Goal: Task Accomplishment & Management: Use online tool/utility

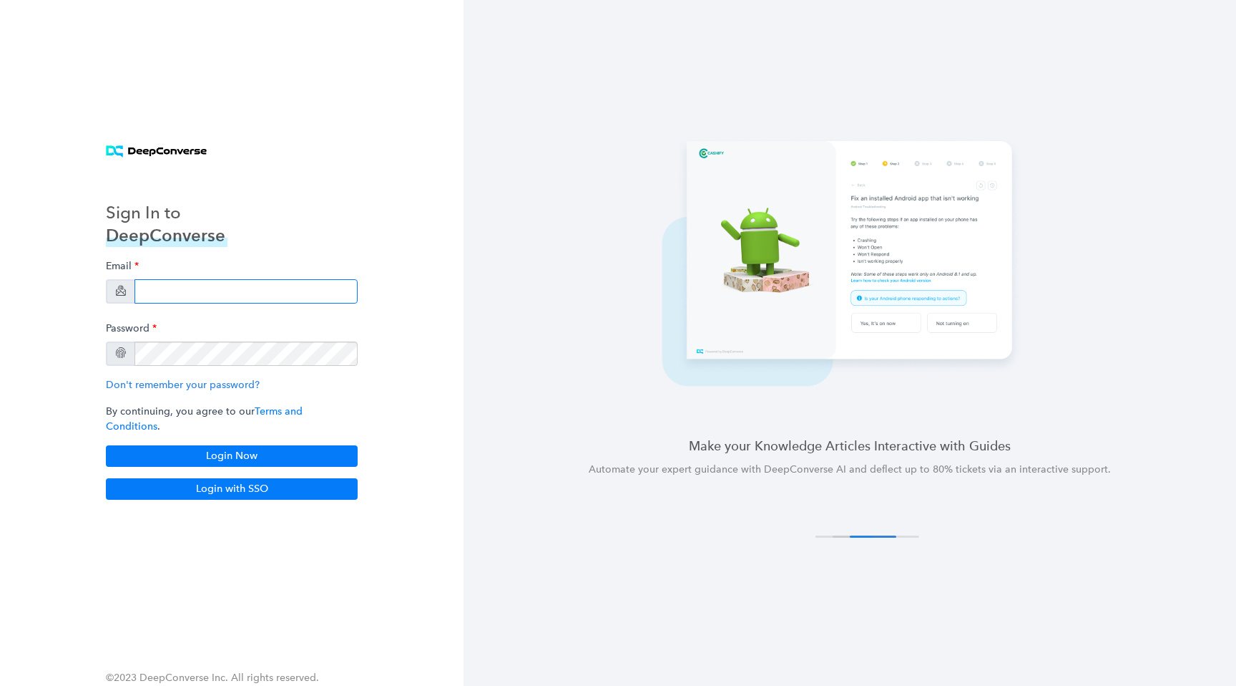
click at [225, 298] on input "email" at bounding box center [246, 291] width 223 height 24
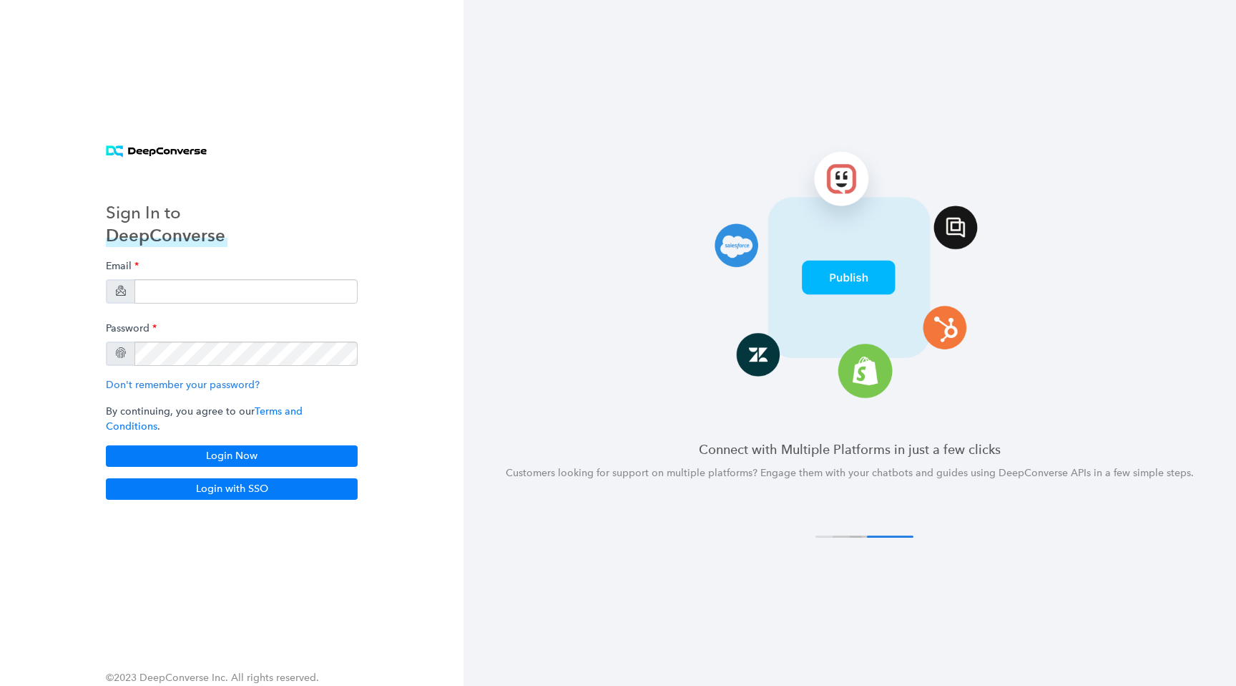
click at [155, 23] on div "Sign In to DeepConverse Email Password Don't remember your password? By continu…" at bounding box center [232, 343] width 464 height 686
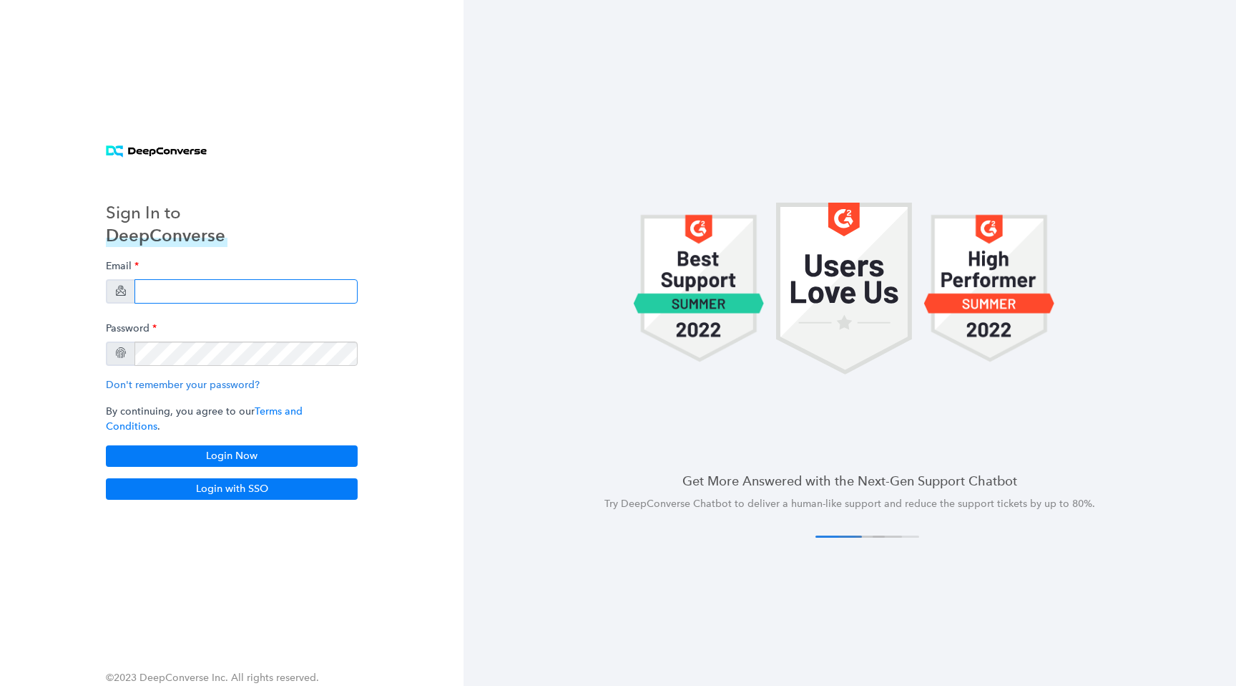
click at [217, 287] on input "email" at bounding box center [246, 291] width 223 height 24
type input "[EMAIL_ADDRESS][DOMAIN_NAME]"
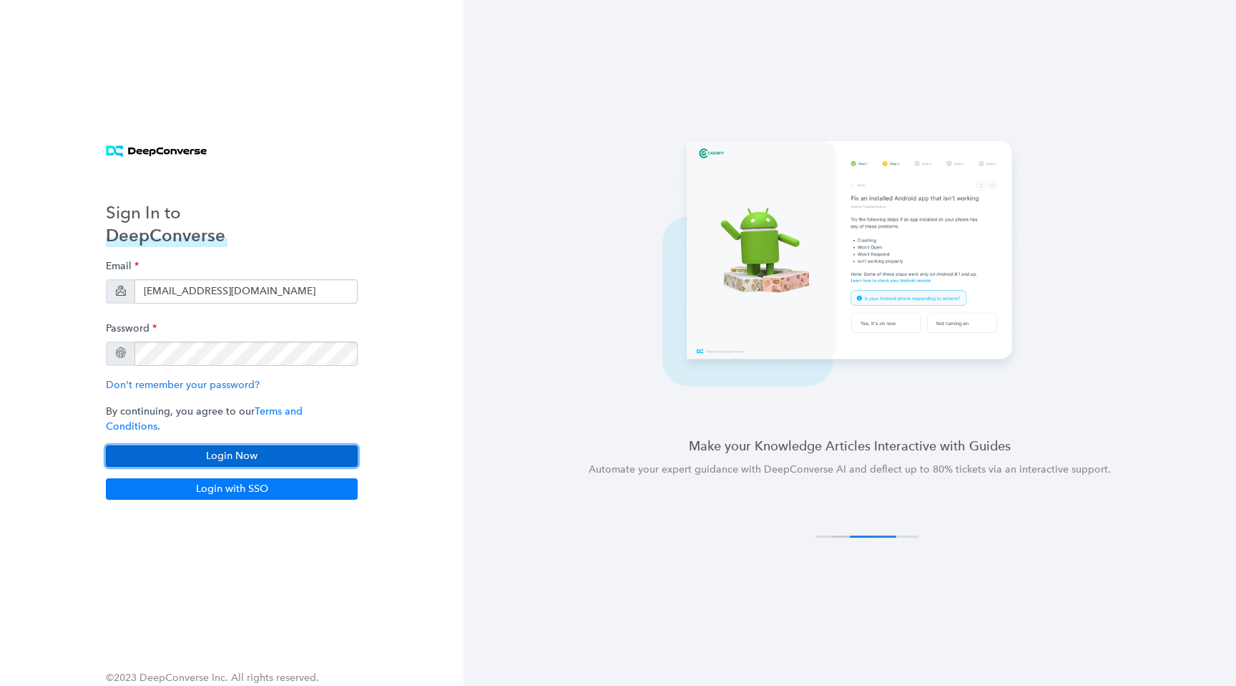
click at [298, 457] on button "Login Now" at bounding box center [232, 455] width 252 height 21
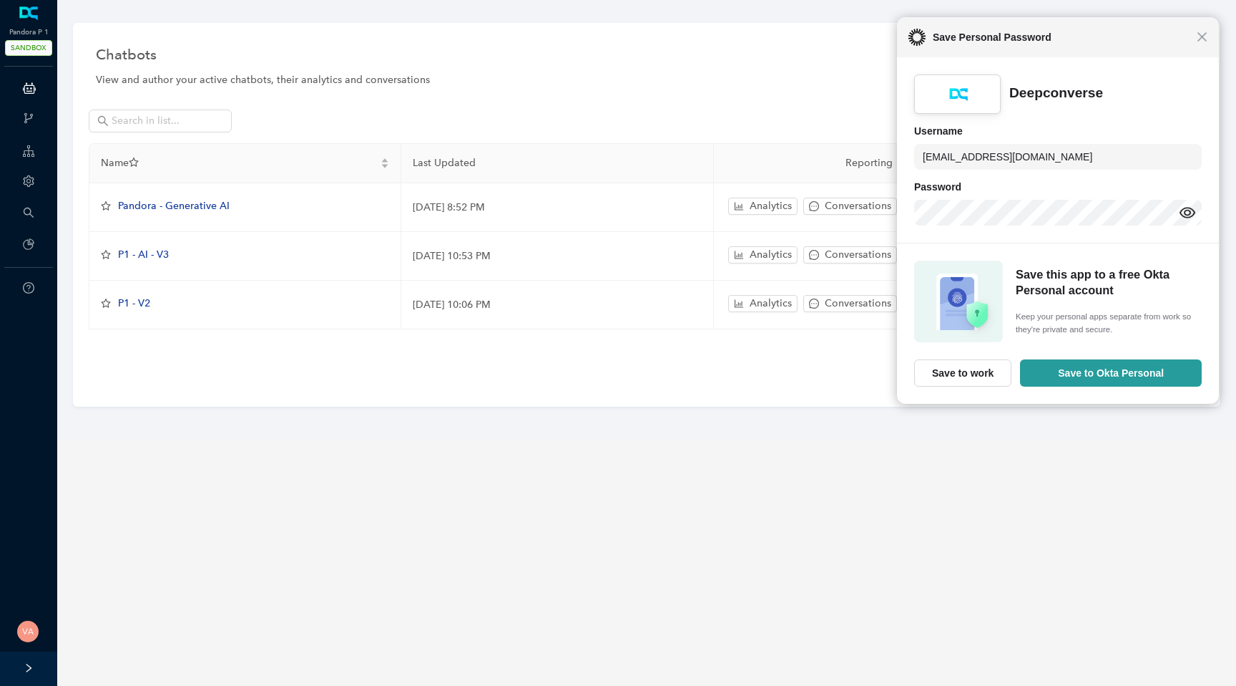
click at [1199, 44] on div "Close Save Personal Password" at bounding box center [1058, 37] width 322 height 40
click at [1206, 40] on span "Close" at bounding box center [1204, 36] width 11 height 11
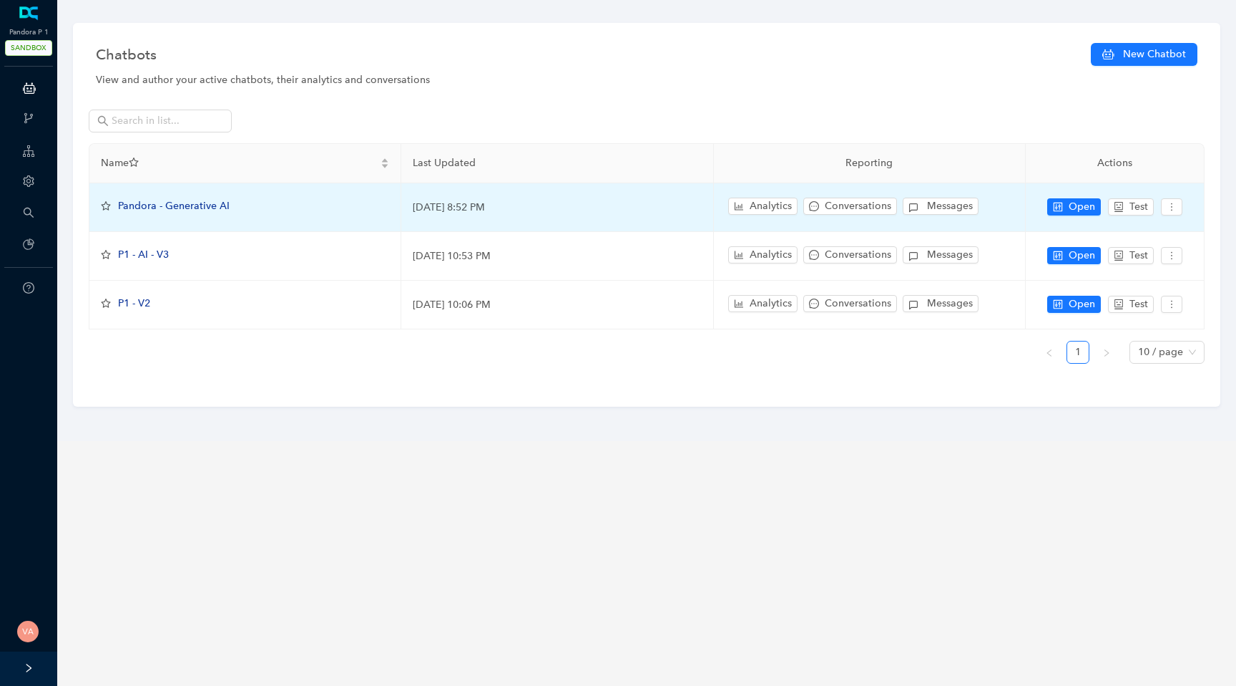
click at [185, 210] on span "Pandora - Generative AI" at bounding box center [174, 206] width 112 height 12
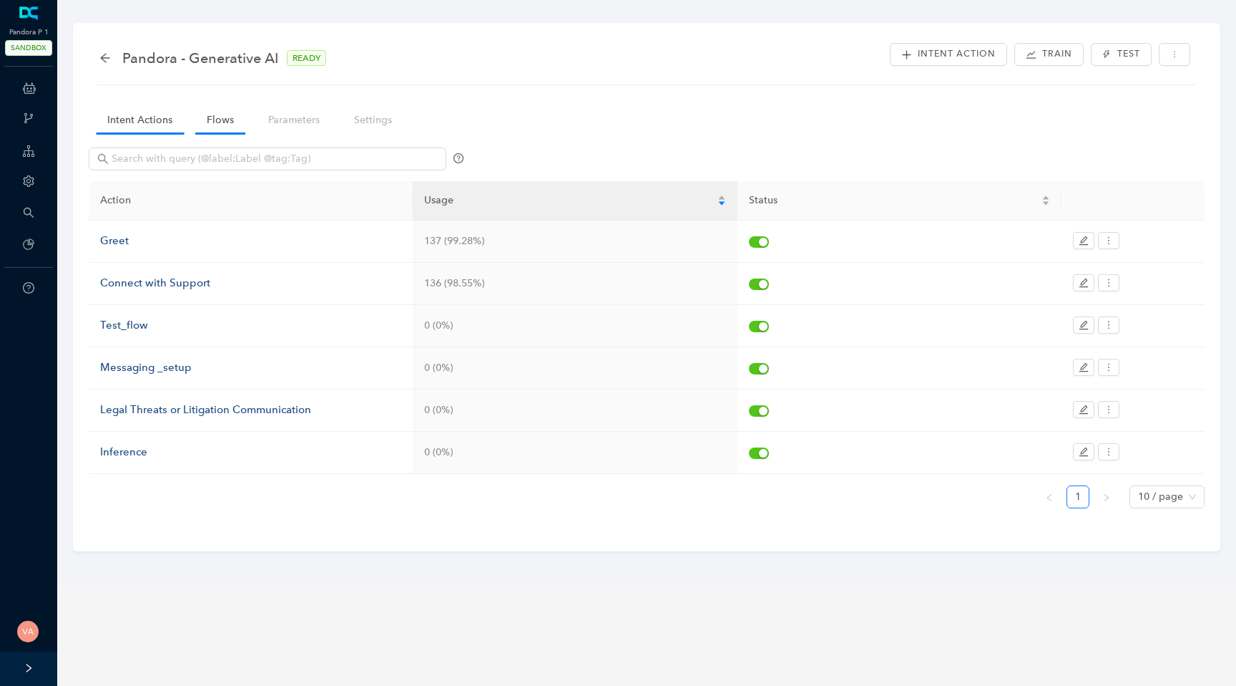
click at [224, 128] on link "Flows" at bounding box center [220, 120] width 50 height 26
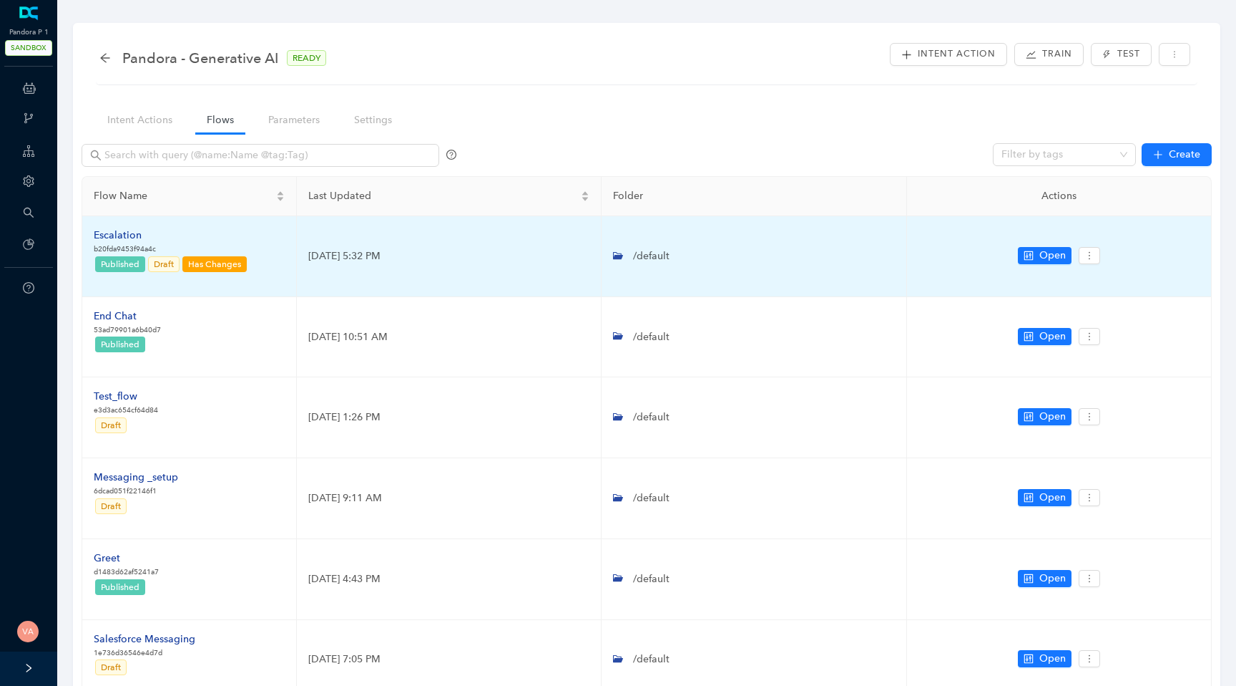
click at [125, 239] on div "Escalation" at bounding box center [171, 236] width 155 height 16
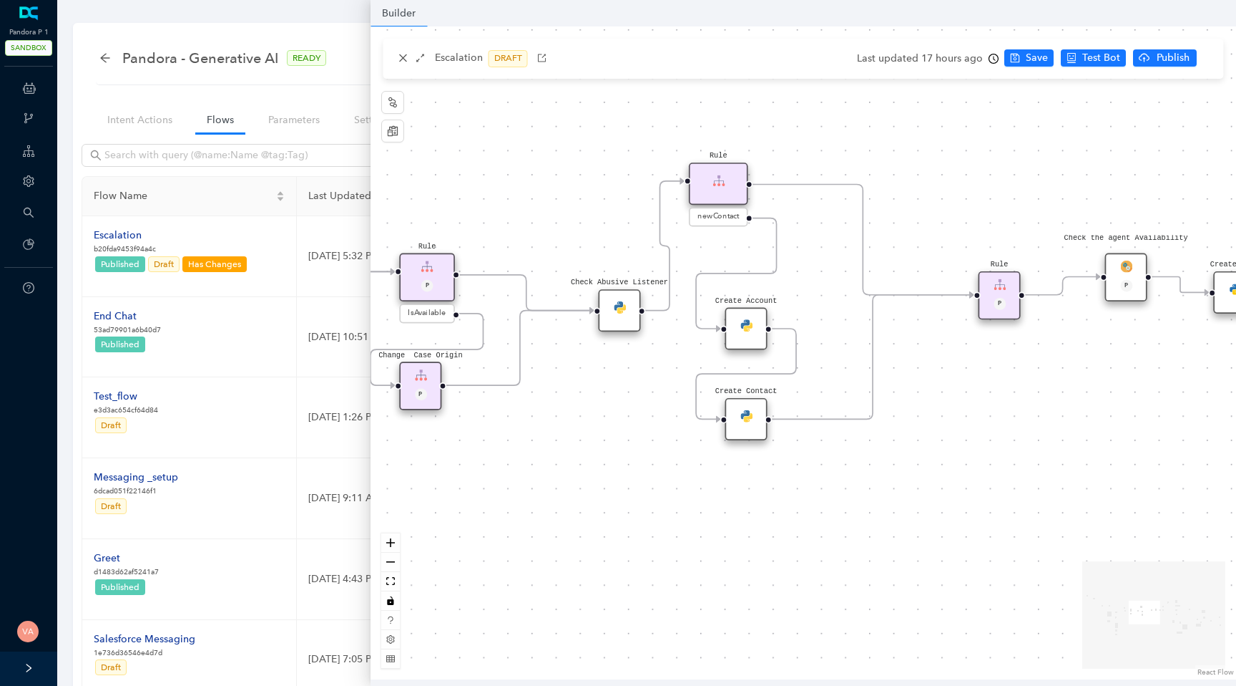
drag, startPoint x: 778, startPoint y: 395, endPoint x: 944, endPoint y: 522, distance: 208.8
click at [944, 522] on div "Data Table Start P Rule P IsAvailable Rule newContact Get Contact details First…" at bounding box center [804, 352] width 866 height 653
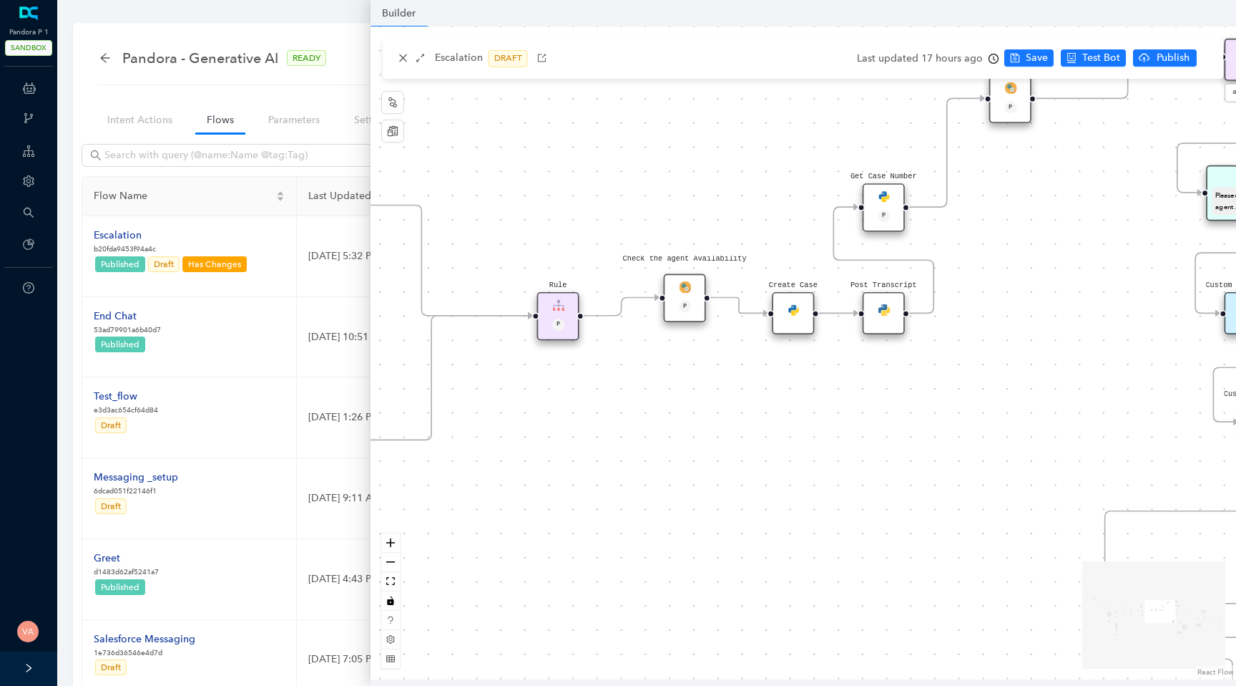
drag, startPoint x: 944, startPoint y: 522, endPoint x: 517, endPoint y: 512, distance: 427.3
click at [517, 512] on div "Data Table Start P Rule P IsAvailable Rule newContact Get Contact details First…" at bounding box center [804, 352] width 866 height 653
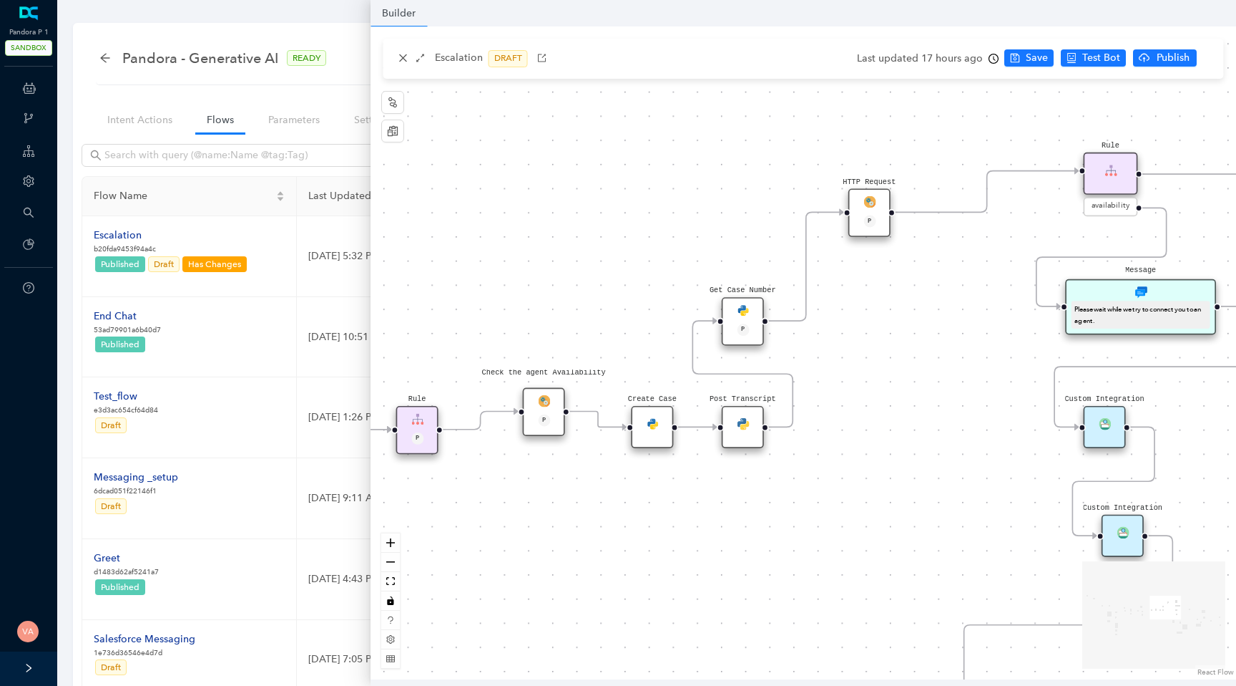
drag, startPoint x: 780, startPoint y: 457, endPoint x: 639, endPoint y: 571, distance: 181.2
click at [639, 571] on div "Data Table Start P Rule P IsAvailable Rule newContact Get Contact details First…" at bounding box center [804, 352] width 866 height 653
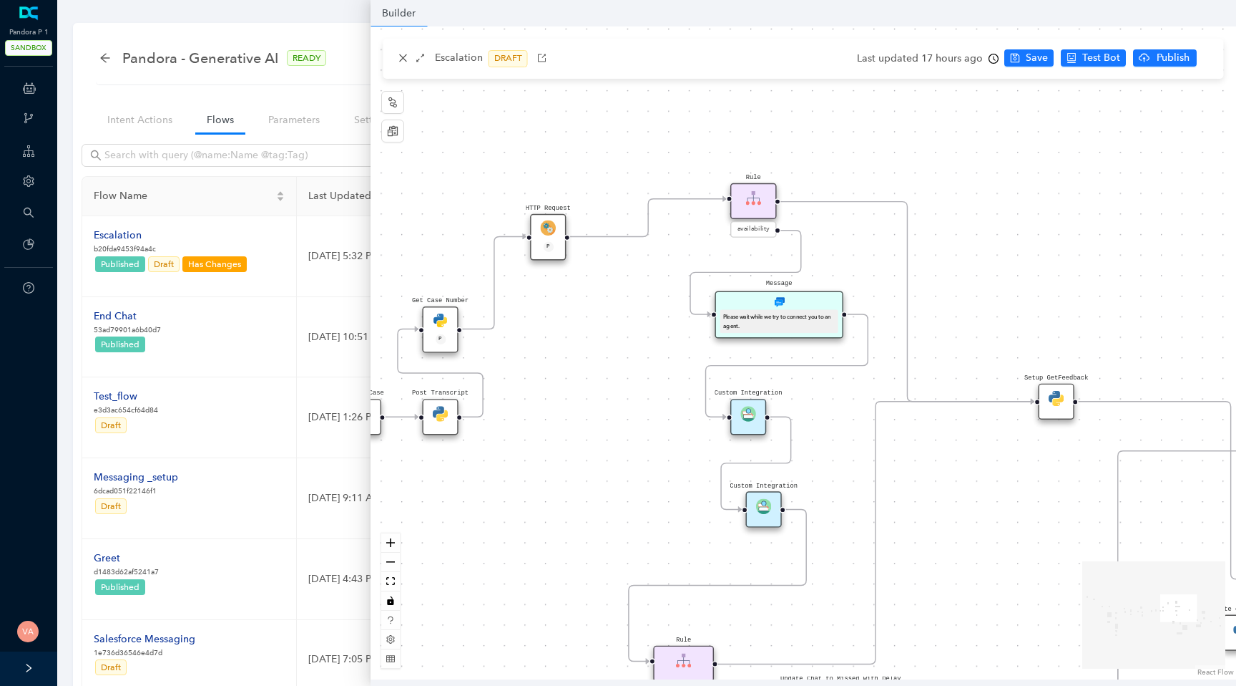
drag, startPoint x: 802, startPoint y: 508, endPoint x: 491, endPoint y: 486, distance: 312.1
click at [491, 486] on div "Data Table Start P Rule P IsAvailable Rule newContact Get Contact details First…" at bounding box center [804, 352] width 866 height 653
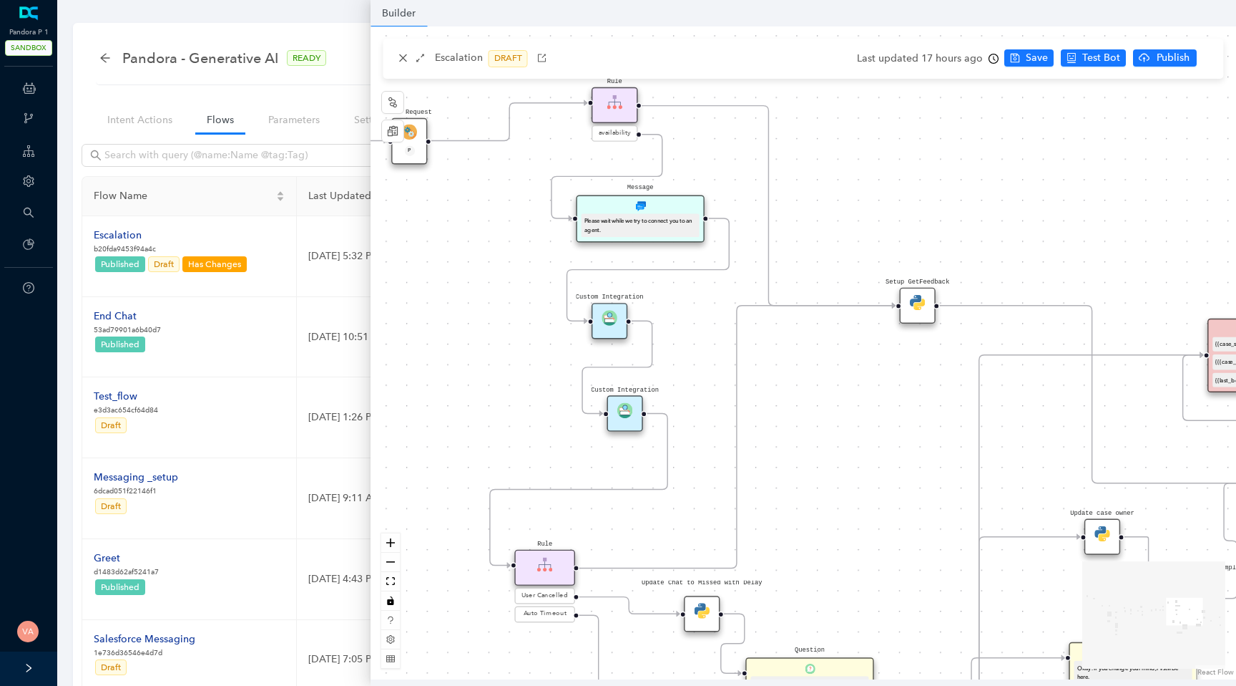
drag, startPoint x: 600, startPoint y: 485, endPoint x: 458, endPoint y: 388, distance: 171.9
click at [458, 388] on div "Data Table Start P Rule P IsAvailable Rule newContact Get Contact details First…" at bounding box center [804, 352] width 866 height 653
click at [912, 302] on img at bounding box center [915, 301] width 16 height 16
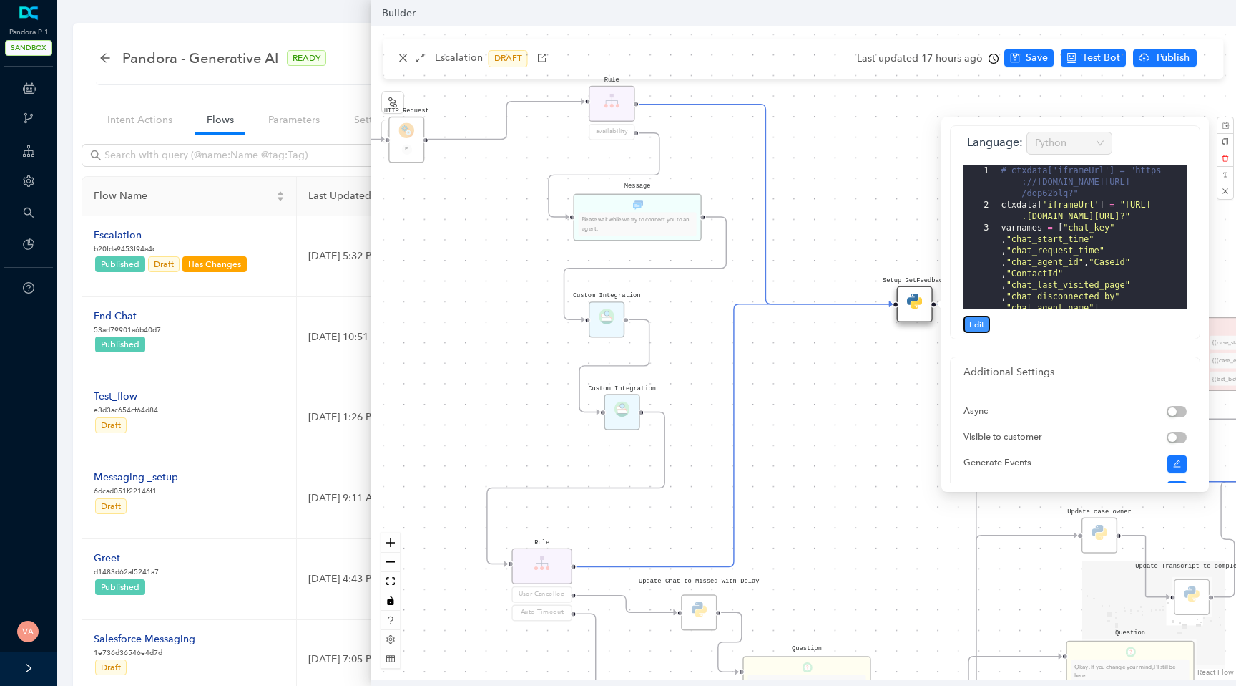
click at [975, 323] on span "Edit" at bounding box center [977, 324] width 15 height 13
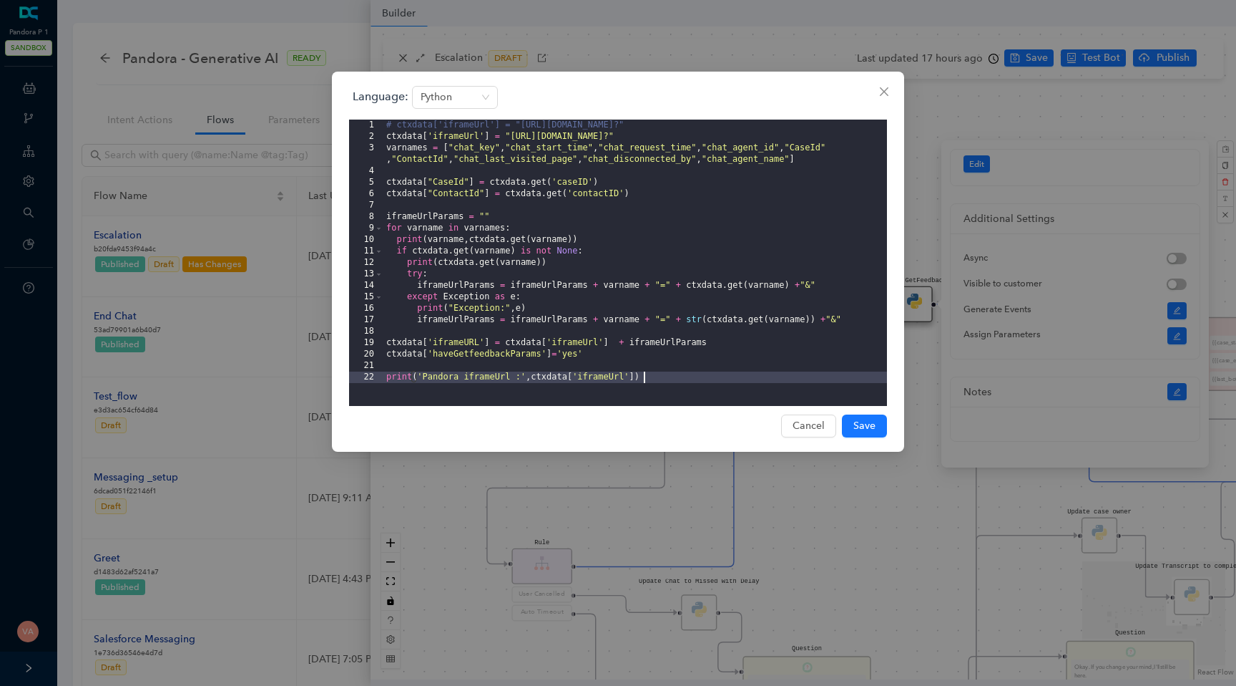
click at [597, 159] on div "# ctxdata['iframeUrl'] = "https://www.getfeedback.com/r/dop62blq?" ctxdata [ 'i…" at bounding box center [636, 273] width 504 height 309
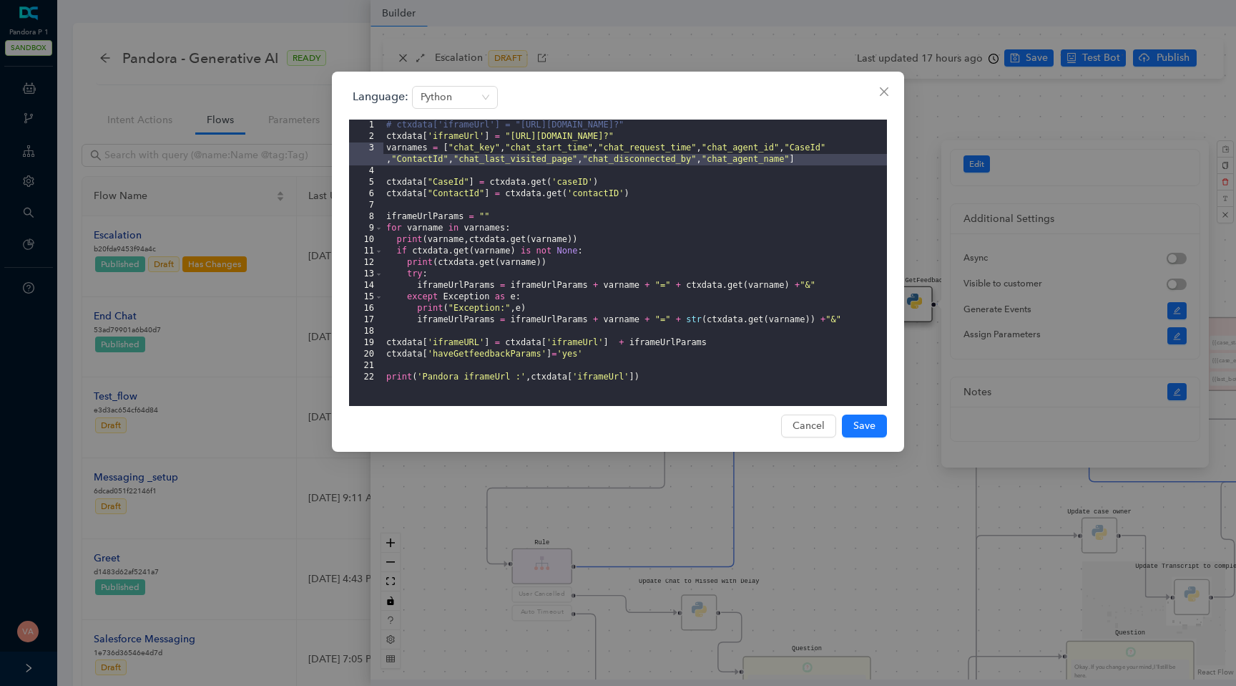
click at [522, 142] on div "# ctxdata['iframeUrl'] = "https://www.getfeedback.com/r/dop62blq?" ctxdata [ 'i…" at bounding box center [636, 273] width 504 height 309
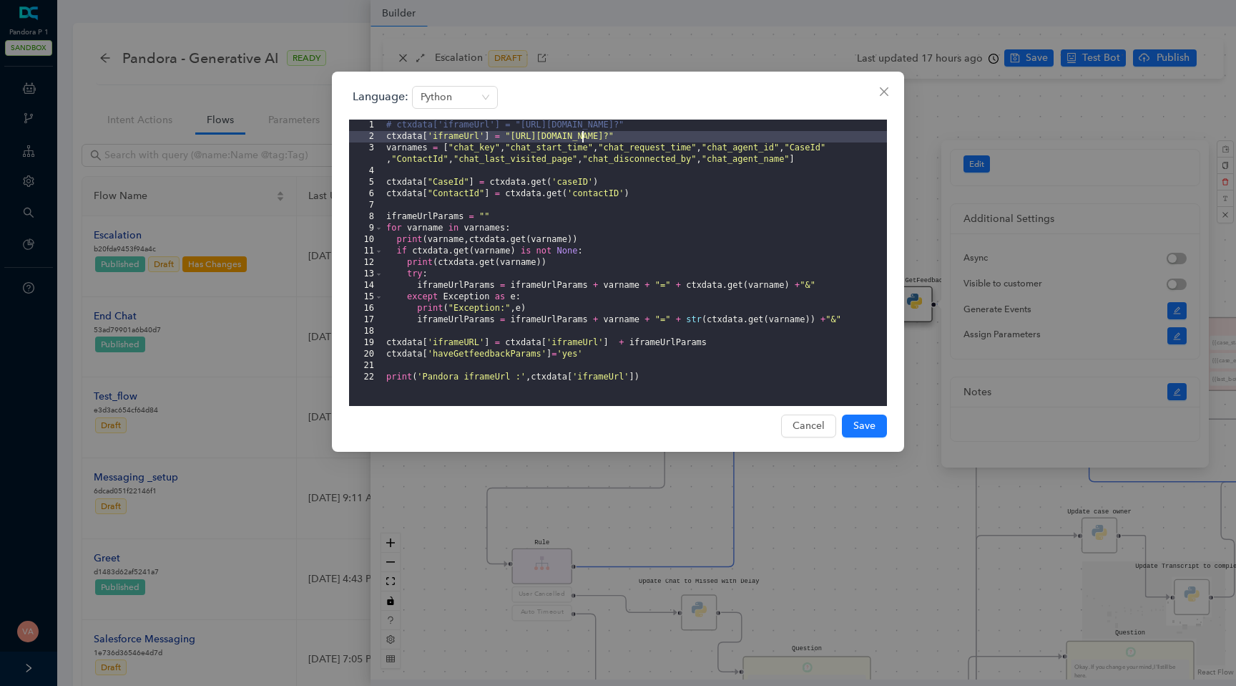
click at [582, 137] on div "# ctxdata['iframeUrl'] = "https://www.getfeedback.com/r/dop62blq?" ctxdata [ 'i…" at bounding box center [636, 273] width 504 height 309
click at [674, 127] on div "# ctxdata['iframeUrl'] = "https://www.getfeedback.com/r/dop62blq?" ctxdata [ 'i…" at bounding box center [636, 273] width 504 height 309
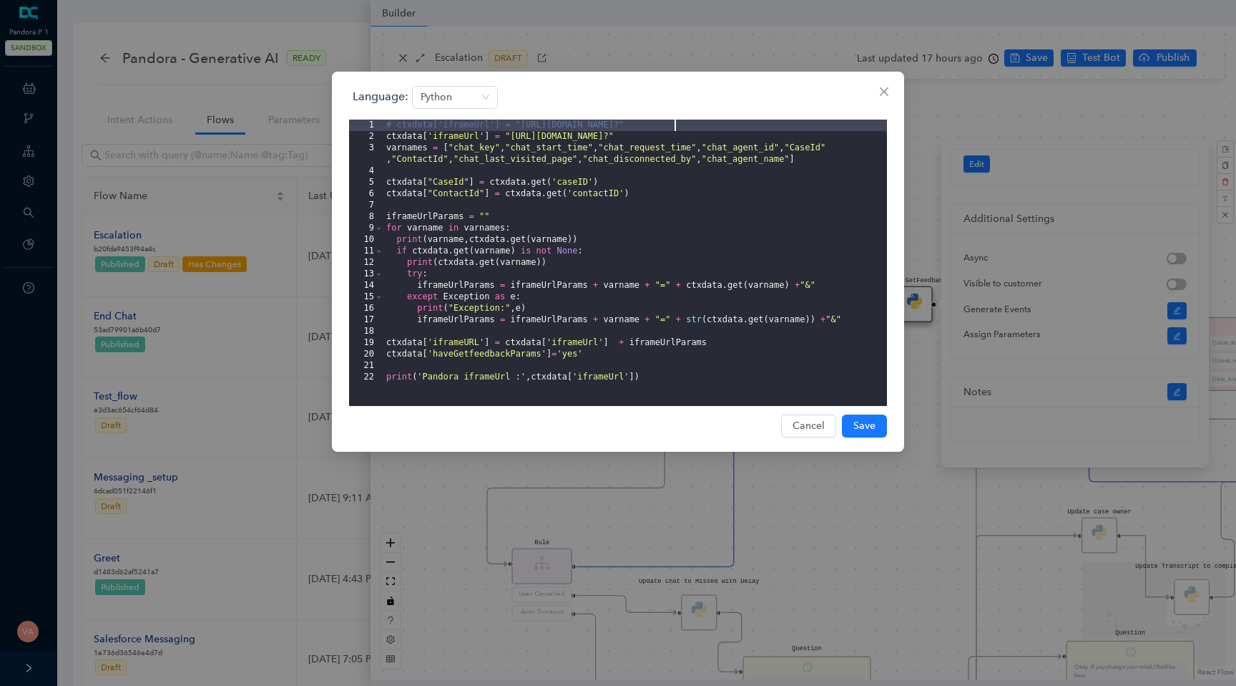
click at [619, 140] on div "# ctxdata['iframeUrl'] = "https://www.getfeedback.com/r/dop62blq?" ctxdata [ 'i…" at bounding box center [636, 273] width 504 height 309
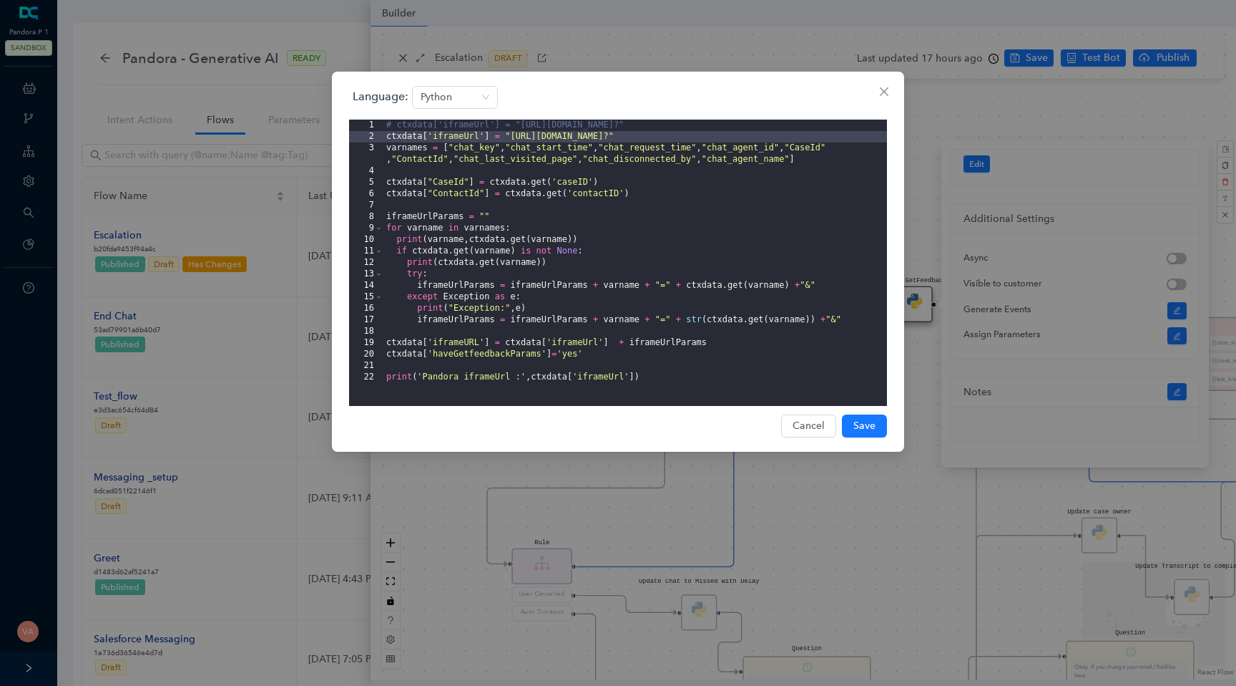
click at [592, 163] on div "# ctxdata['iframeUrl'] = "https://www.getfeedback.com/r/dop62blq?" ctxdata [ 'i…" at bounding box center [636, 273] width 504 height 309
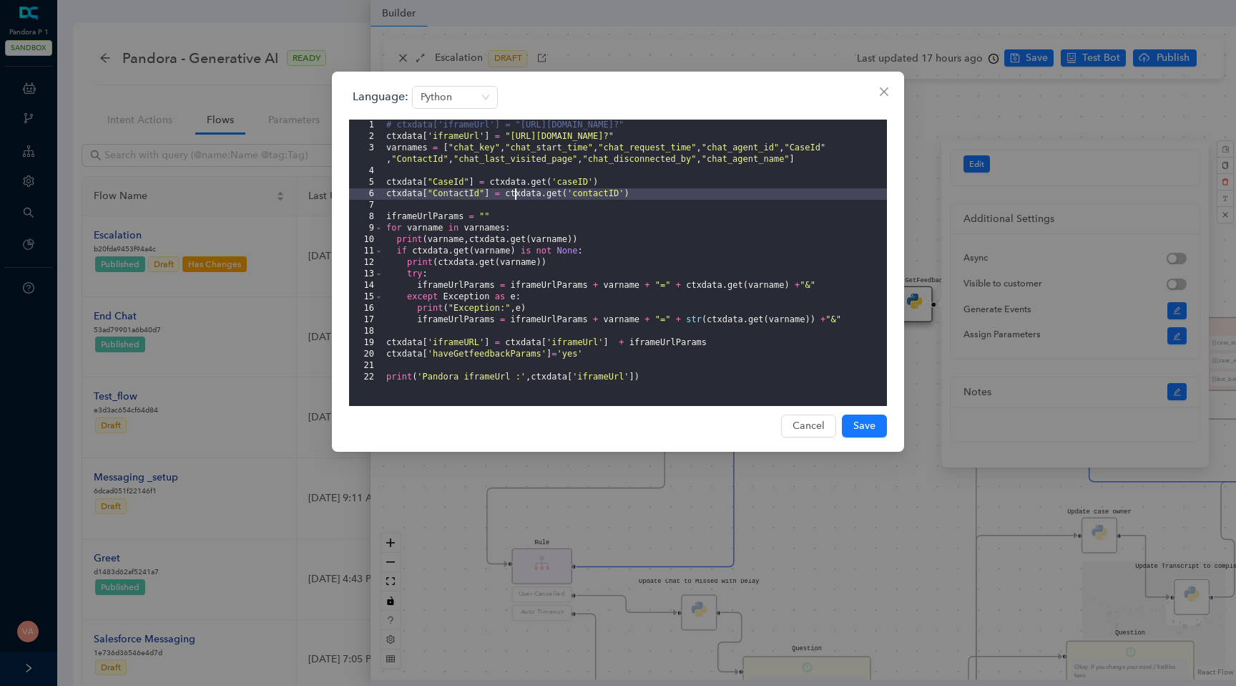
click at [514, 195] on div "# ctxdata['iframeUrl'] = "https://www.getfeedback.com/r/dop62blq?" ctxdata [ 'i…" at bounding box center [636, 273] width 504 height 309
click at [479, 243] on div "# ctxdata['iframeUrl'] = "https://www.getfeedback.com/r/dop62blq?" ctxdata [ 'i…" at bounding box center [636, 273] width 504 height 309
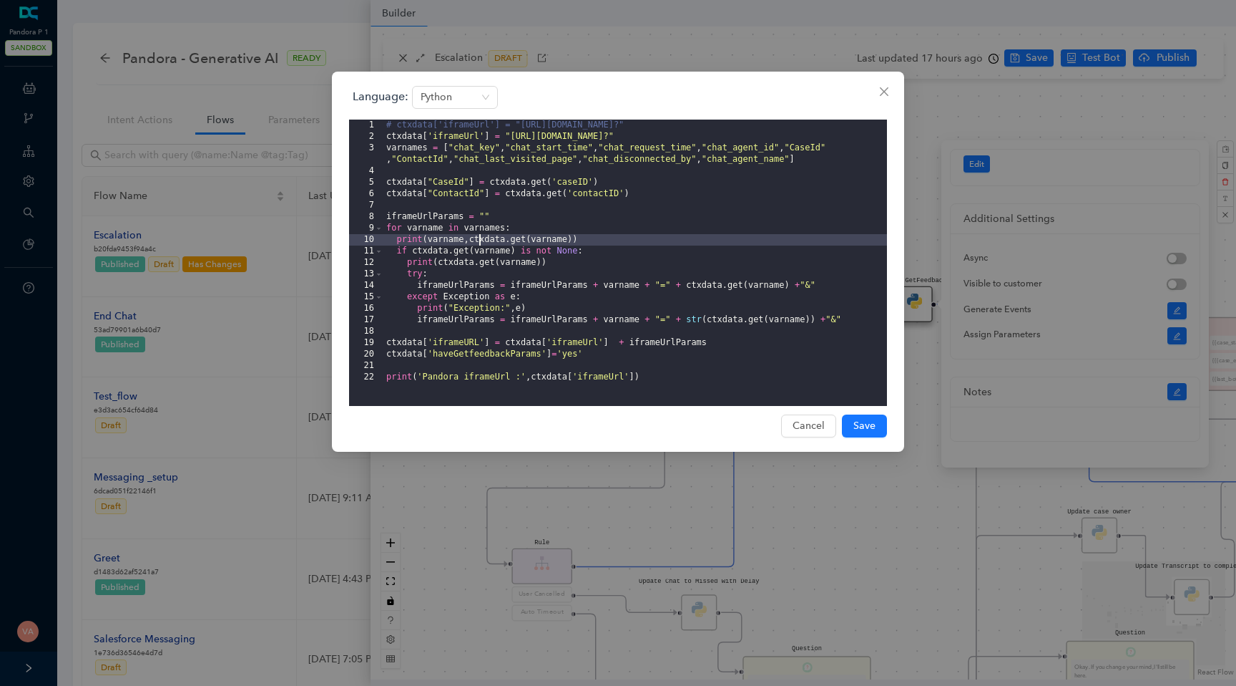
click at [502, 289] on div "# ctxdata['iframeUrl'] = "https://www.getfeedback.com/r/dop62blq?" ctxdata [ 'i…" at bounding box center [636, 273] width 504 height 309
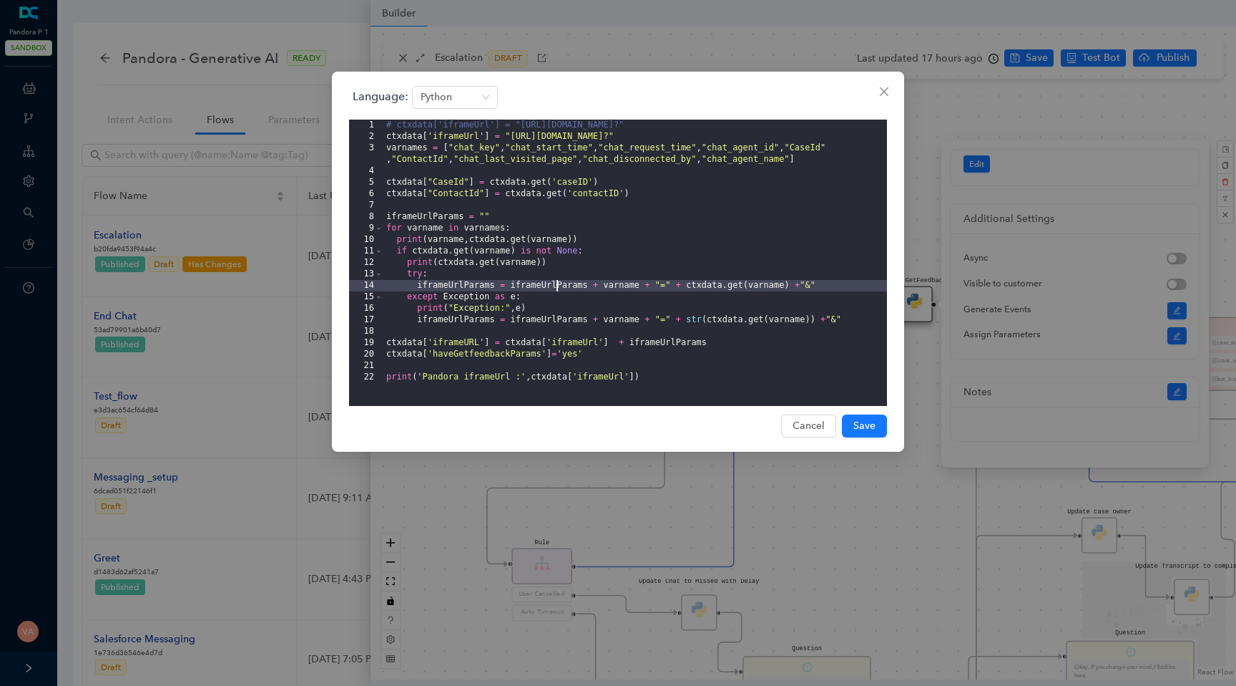
click at [557, 291] on div "# ctxdata['iframeUrl'] = "https://www.getfeedback.com/r/dop62blq?" ctxdata [ 'i…" at bounding box center [636, 273] width 504 height 309
click at [530, 322] on div "# ctxdata['iframeUrl'] = "https://www.getfeedback.com/r/dop62blq?" ctxdata [ 'i…" at bounding box center [636, 273] width 504 height 309
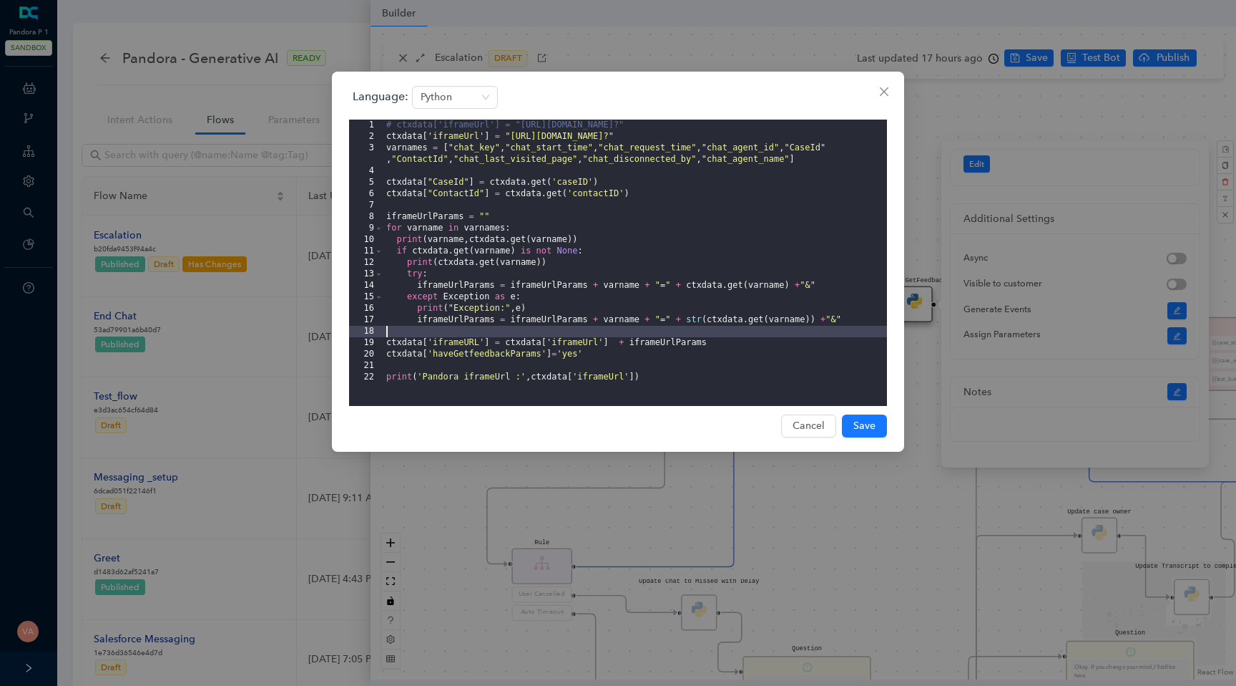
click at [576, 326] on div "# ctxdata['iframeUrl'] = "https://www.getfeedback.com/r/dop62blq?" ctxdata [ 'i…" at bounding box center [636, 273] width 504 height 309
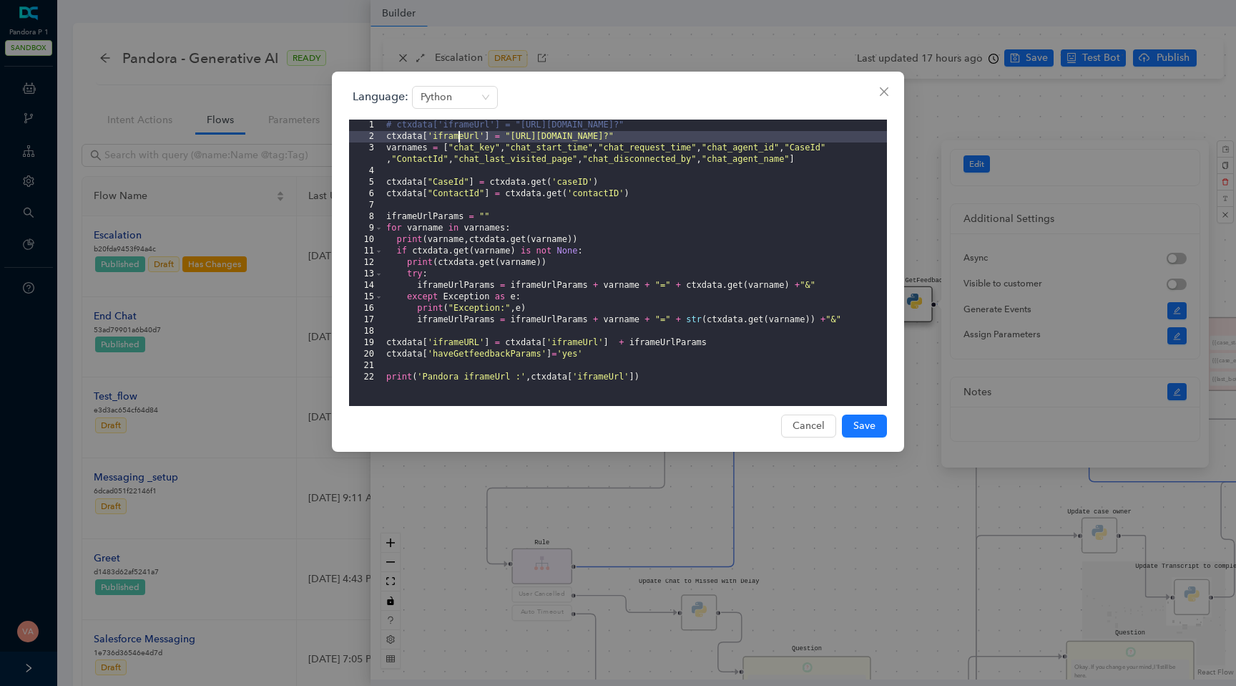
click at [459, 136] on div "# ctxdata['iframeUrl'] = "https://www.getfeedback.com/r/dop62blq?" ctxdata [ 'i…" at bounding box center [636, 273] width 504 height 309
drag, startPoint x: 510, startPoint y: 136, endPoint x: 711, endPoint y: 137, distance: 200.4
click at [711, 137] on div "# ctxdata['iframeUrl'] = "https://www.getfeedback.com/r/dop62blq?" ctxdata [ 'i…" at bounding box center [636, 273] width 504 height 309
click at [411, 149] on div "# ctxdata['iframeUrl'] = "https://www.getfeedback.com/r/dop62blq?" ctxdata [ 'i…" at bounding box center [636, 273] width 504 height 309
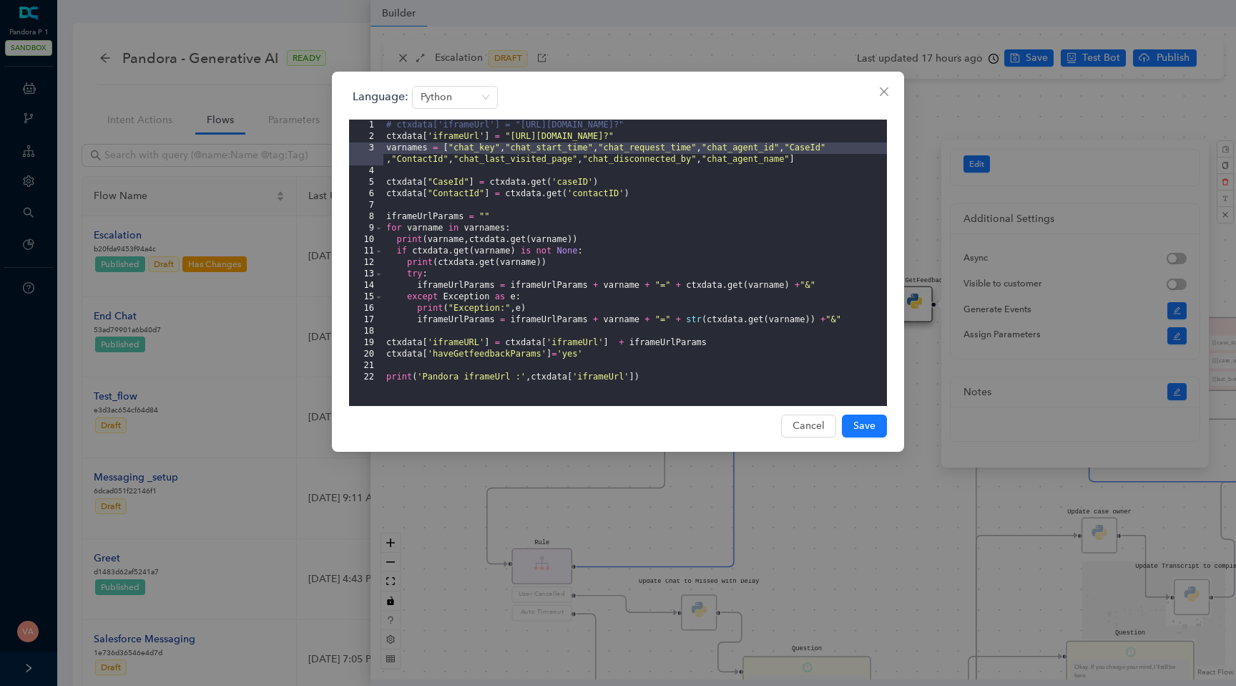
click at [446, 182] on div "# ctxdata['iframeUrl'] = "https://www.getfeedback.com/r/dop62blq?" ctxdata [ 'i…" at bounding box center [636, 273] width 504 height 309
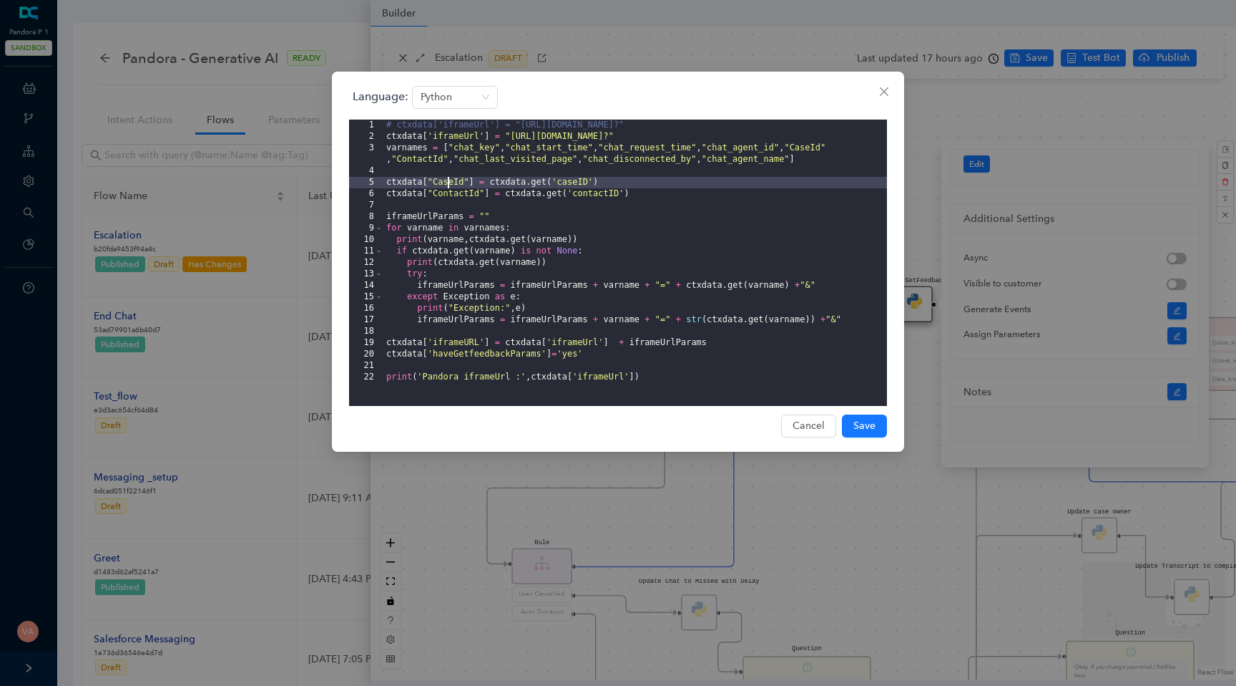
click at [452, 202] on div "# ctxdata['iframeUrl'] = "https://www.getfeedback.com/r/dop62blq?" ctxdata [ 'i…" at bounding box center [636, 273] width 504 height 309
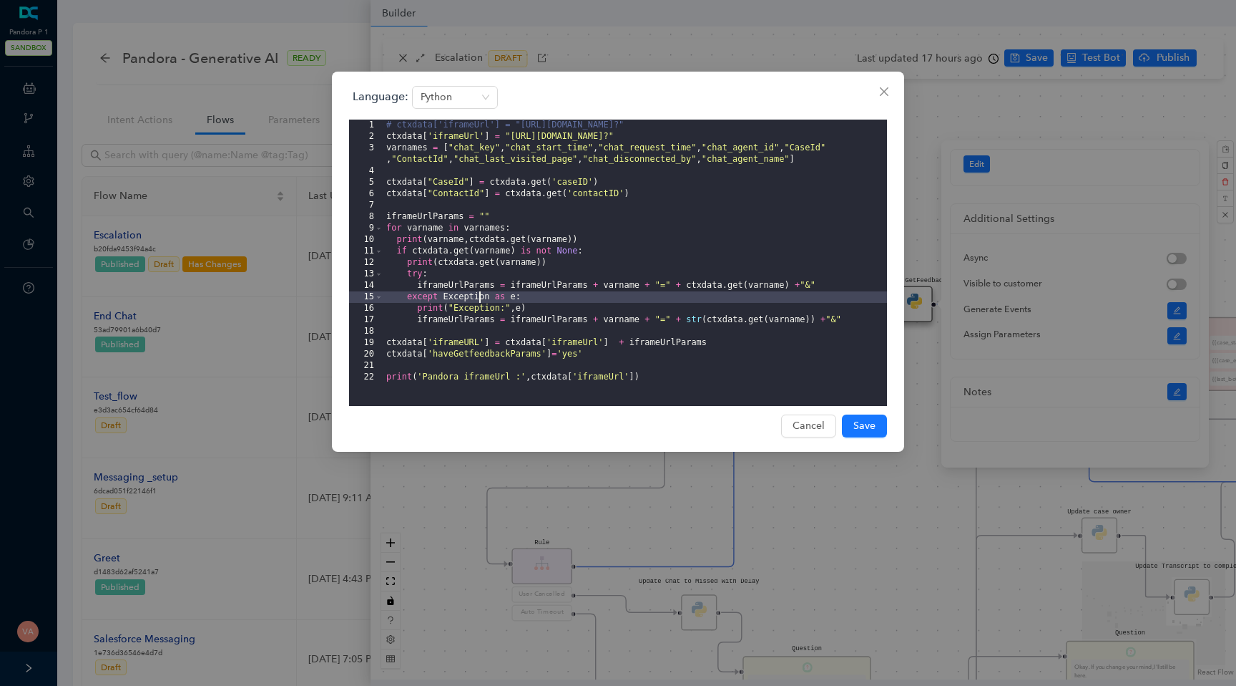
click at [481, 298] on div "# ctxdata['iframeUrl'] = "https://www.getfeedback.com/r/dop62blq?" ctxdata [ 'i…" at bounding box center [636, 273] width 504 height 309
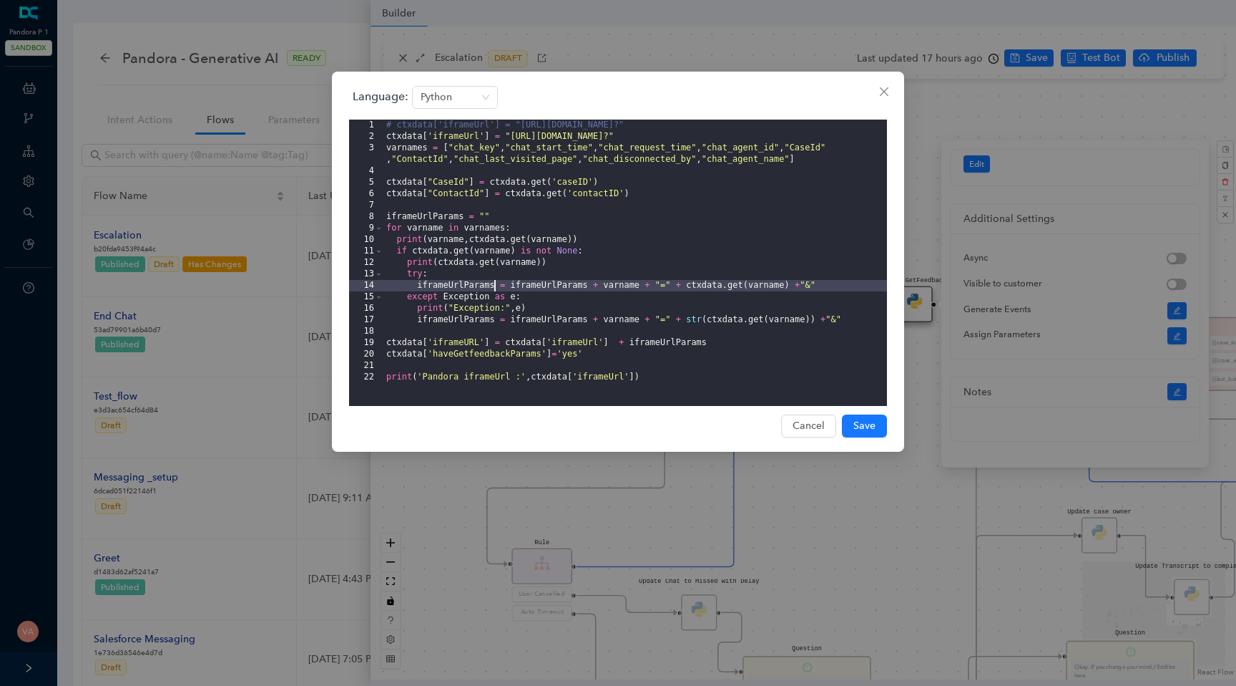
click at [493, 288] on div "# ctxdata['iframeUrl'] = "https://www.getfeedback.com/r/dop62blq?" ctxdata [ 'i…" at bounding box center [636, 273] width 504 height 309
click at [547, 290] on div "# ctxdata['iframeUrl'] = "https://www.getfeedback.com/r/dop62blq?" ctxdata [ 'i…" at bounding box center [636, 273] width 504 height 309
click at [542, 322] on div "# ctxdata['iframeUrl'] = "https://www.getfeedback.com/r/dop62blq?" ctxdata [ 'i…" at bounding box center [636, 273] width 504 height 309
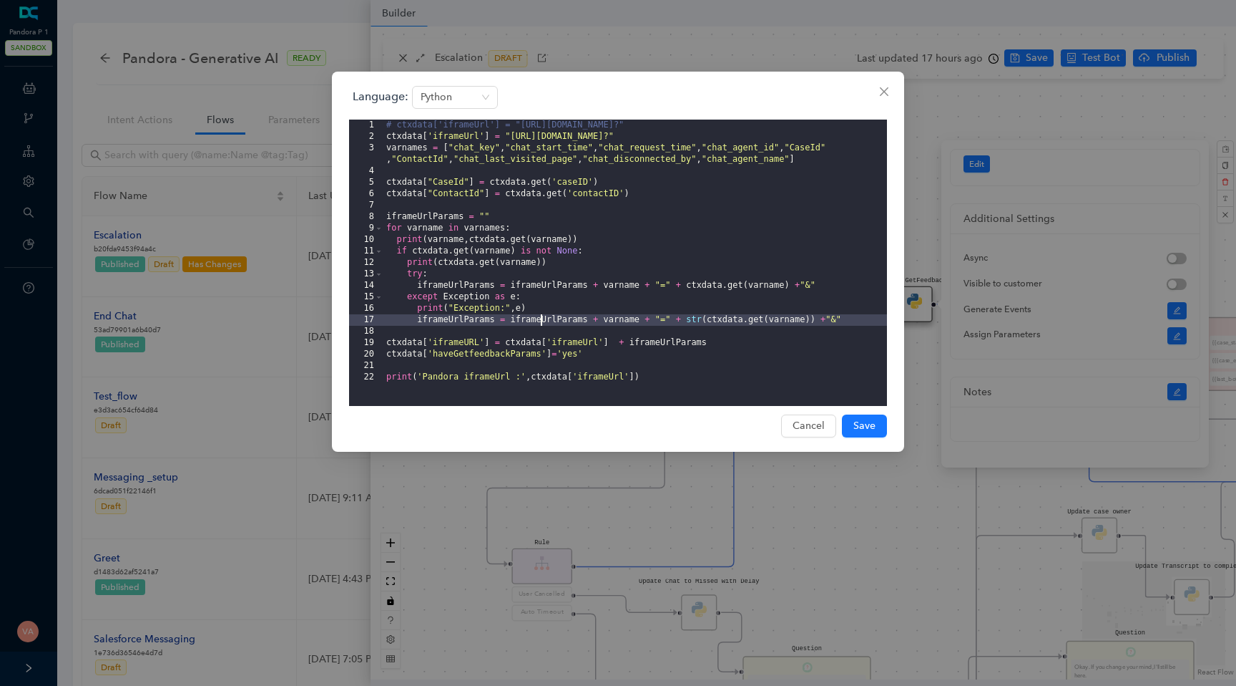
click at [635, 319] on div "# ctxdata['iframeUrl'] = "https://www.getfeedback.com/r/dop62blq?" ctxdata [ 'i…" at bounding box center [636, 273] width 504 height 309
click at [736, 318] on div "# ctxdata['iframeUrl'] = "https://www.getfeedback.com/r/dop62blq?" ctxdata [ 'i…" at bounding box center [636, 273] width 504 height 309
click at [711, 278] on div "# ctxdata['iframeUrl'] = "https://www.getfeedback.com/r/dop62blq?" ctxdata [ 'i…" at bounding box center [636, 273] width 504 height 309
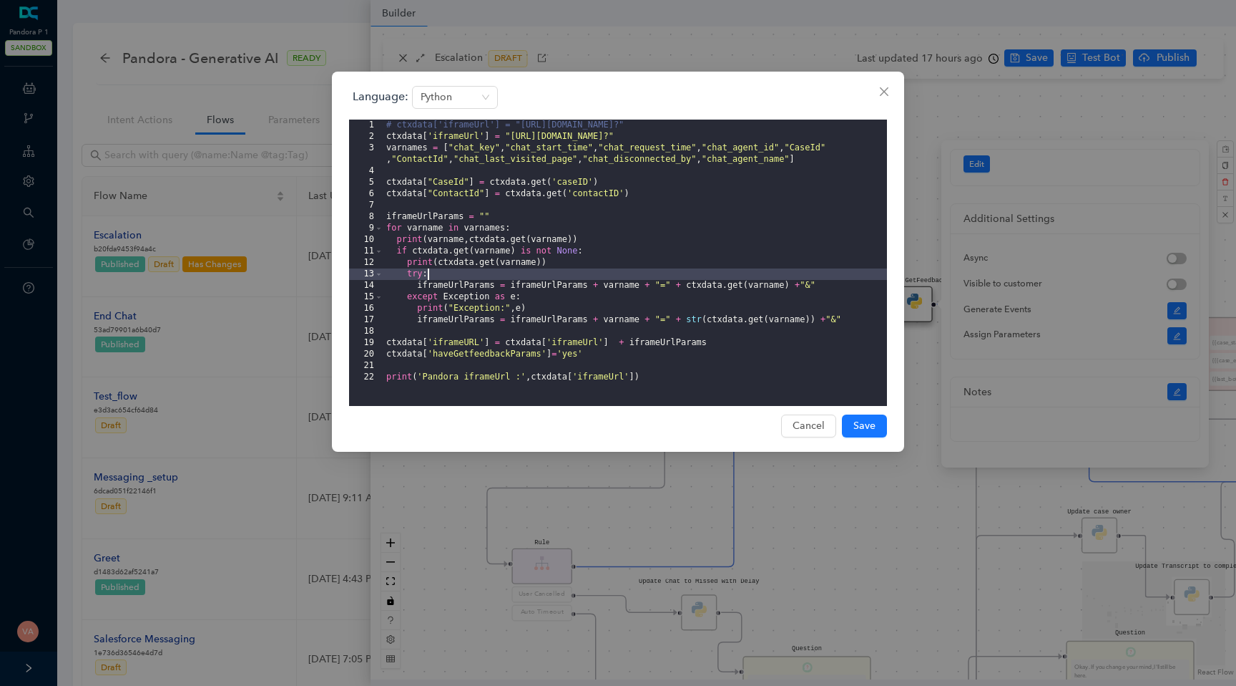
click at [574, 341] on div "# ctxdata['iframeUrl'] = "https://www.getfeedback.com/r/dop62blq?" ctxdata [ 'i…" at bounding box center [636, 273] width 504 height 309
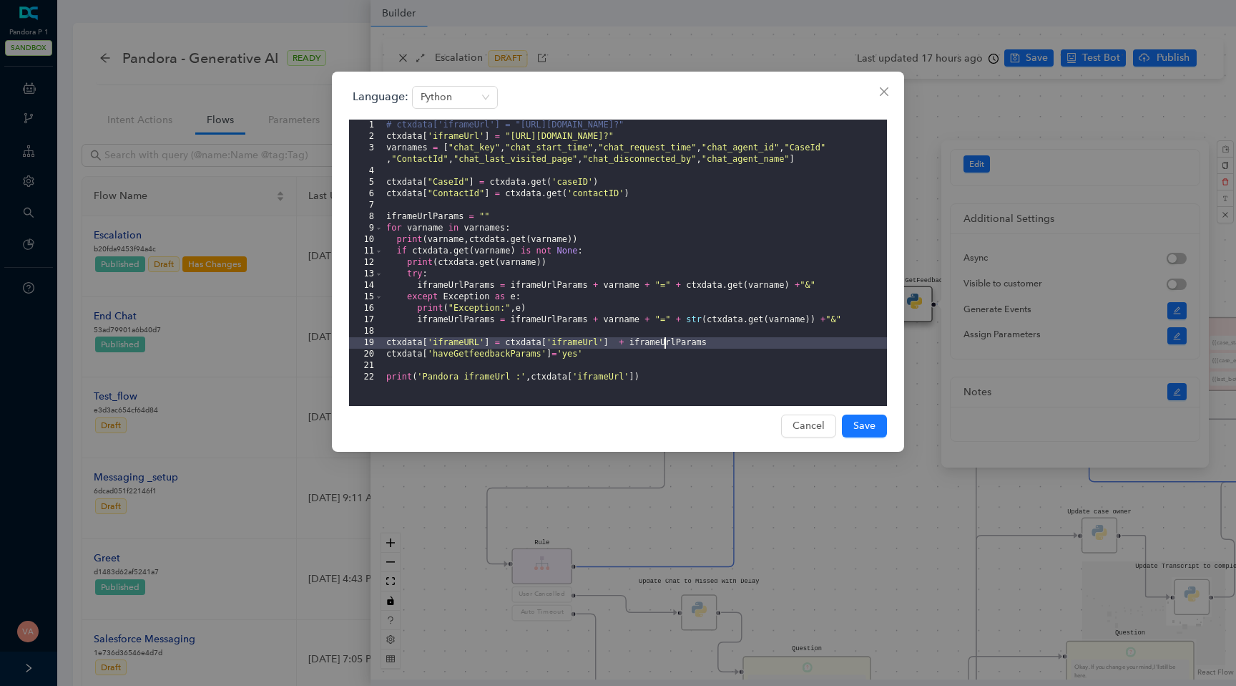
click at [663, 343] on div "# ctxdata['iframeUrl'] = "https://www.getfeedback.com/r/dop62blq?" ctxdata [ 'i…" at bounding box center [636, 273] width 504 height 309
click at [668, 343] on div "# ctxdata['iframeUrl'] = "https://www.getfeedback.com/r/dop62blq?" ctxdata [ 'i…" at bounding box center [636, 273] width 504 height 309
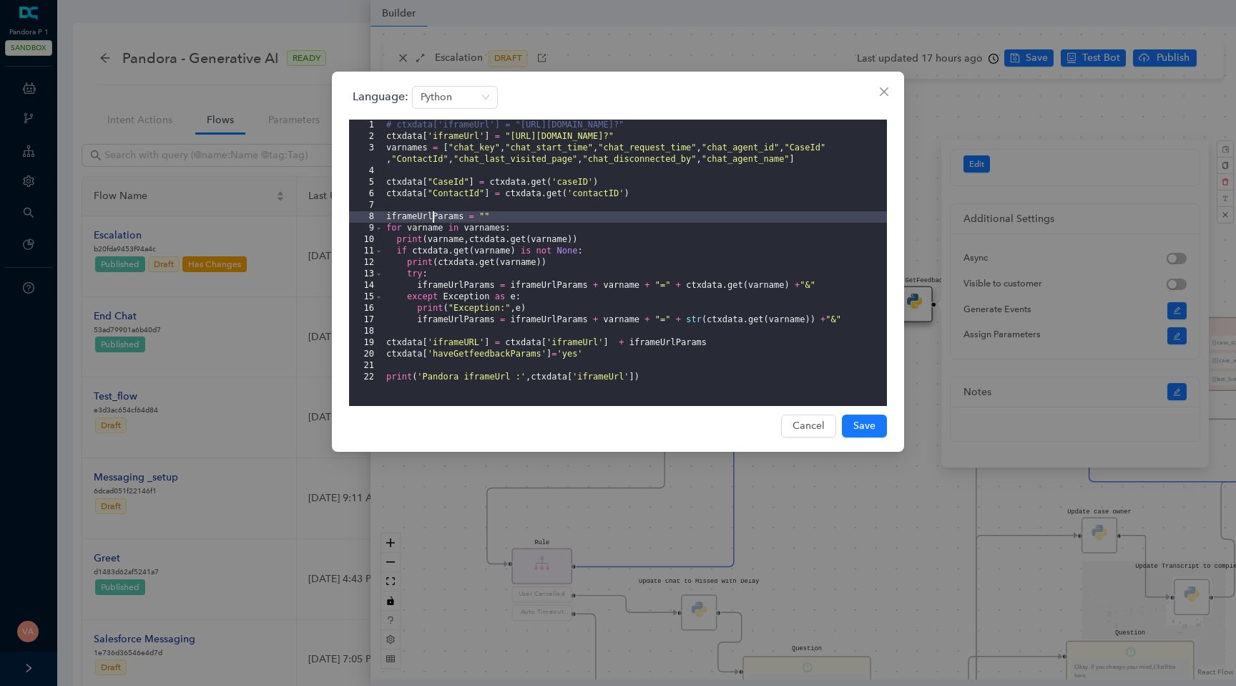
click at [433, 216] on div "# ctxdata['iframeUrl'] = "https://www.getfeedback.com/r/dop62blq?" ctxdata [ 'i…" at bounding box center [636, 273] width 504 height 309
click at [484, 215] on div "# ctxdata['iframeUrl'] = "https://www.getfeedback.com/r/dop62blq?" ctxdata [ 'i…" at bounding box center [636, 273] width 504 height 309
click at [397, 226] on div "# ctxdata['iframeUrl'] = "https://www.getfeedback.com/r/dop62blq?" ctxdata [ 'i…" at bounding box center [636, 273] width 504 height 309
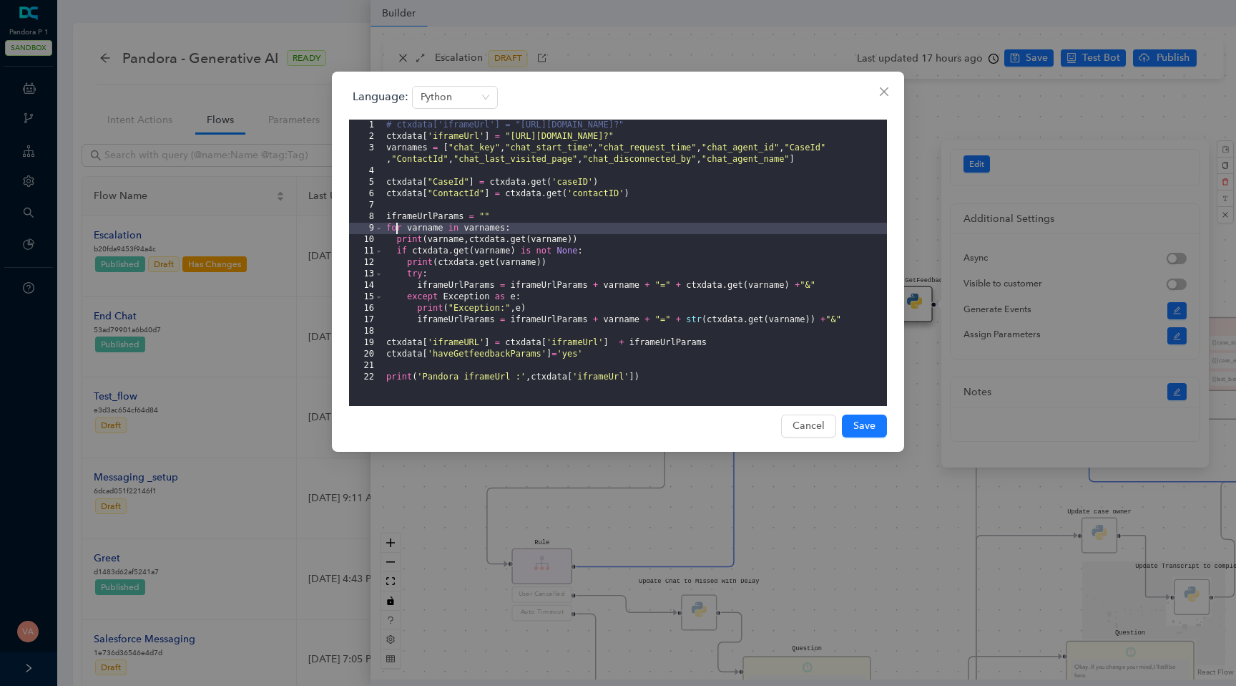
click at [433, 230] on div "# ctxdata['iframeUrl'] = "https://www.getfeedback.com/r/dop62blq?" ctxdata [ 'i…" at bounding box center [636, 273] width 504 height 309
click at [474, 227] on div "# ctxdata['iframeUrl'] = "https://www.getfeedback.com/r/dop62blq?" ctxdata [ 'i…" at bounding box center [636, 273] width 504 height 309
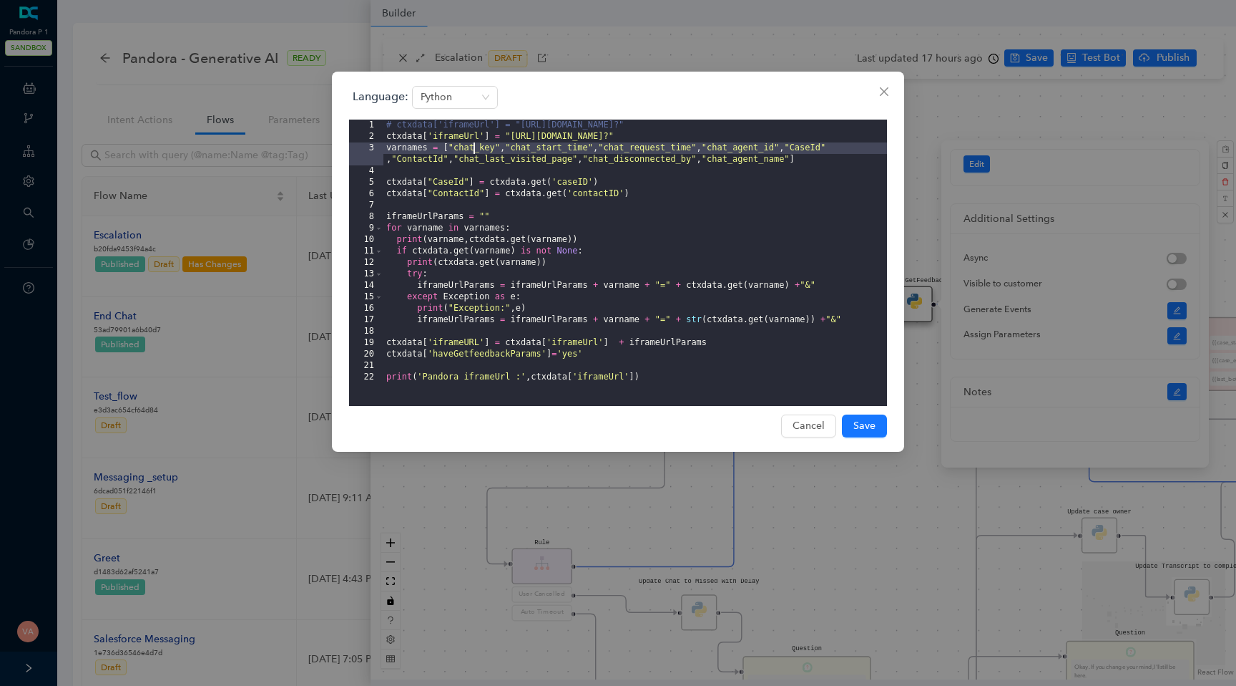
click at [477, 150] on div "# ctxdata['iframeUrl'] = "https://www.getfeedback.com/r/dop62blq?" ctxdata [ 'i…" at bounding box center [636, 273] width 504 height 309
click at [543, 150] on div "# ctxdata['iframeUrl'] = "https://www.getfeedback.com/r/dop62blq?" ctxdata [ 'i…" at bounding box center [636, 273] width 504 height 309
click at [437, 243] on div "# ctxdata['iframeUrl'] = "https://www.getfeedback.com/r/dop62blq?" ctxdata [ 'i…" at bounding box center [636, 273] width 504 height 309
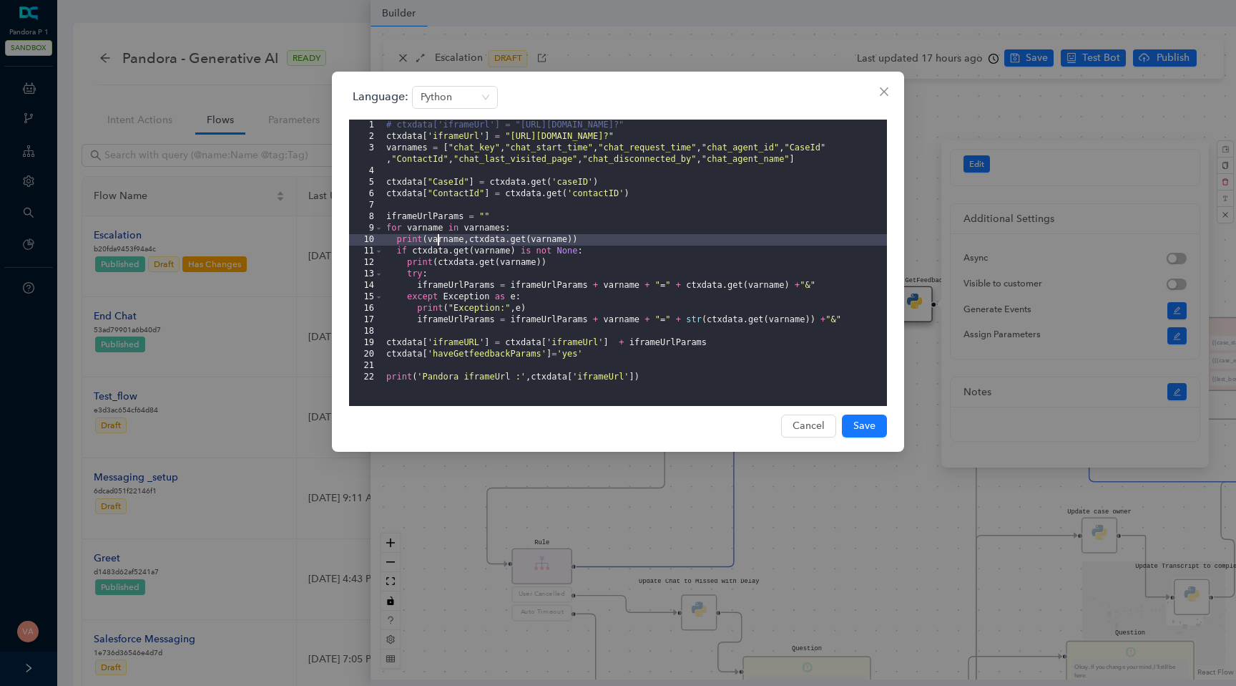
click at [509, 239] on div "# ctxdata['iframeUrl'] = "https://www.getfeedback.com/r/dop62blq?" ctxdata [ 'i…" at bounding box center [636, 273] width 504 height 309
click at [567, 237] on div "# ctxdata['iframeUrl'] = "https://www.getfeedback.com/r/dop62blq?" ctxdata [ 'i…" at bounding box center [636, 273] width 504 height 309
click at [479, 253] on div "# ctxdata['iframeUrl'] = "https://www.getfeedback.com/r/dop62blq?" ctxdata [ 'i…" at bounding box center [636, 273] width 504 height 309
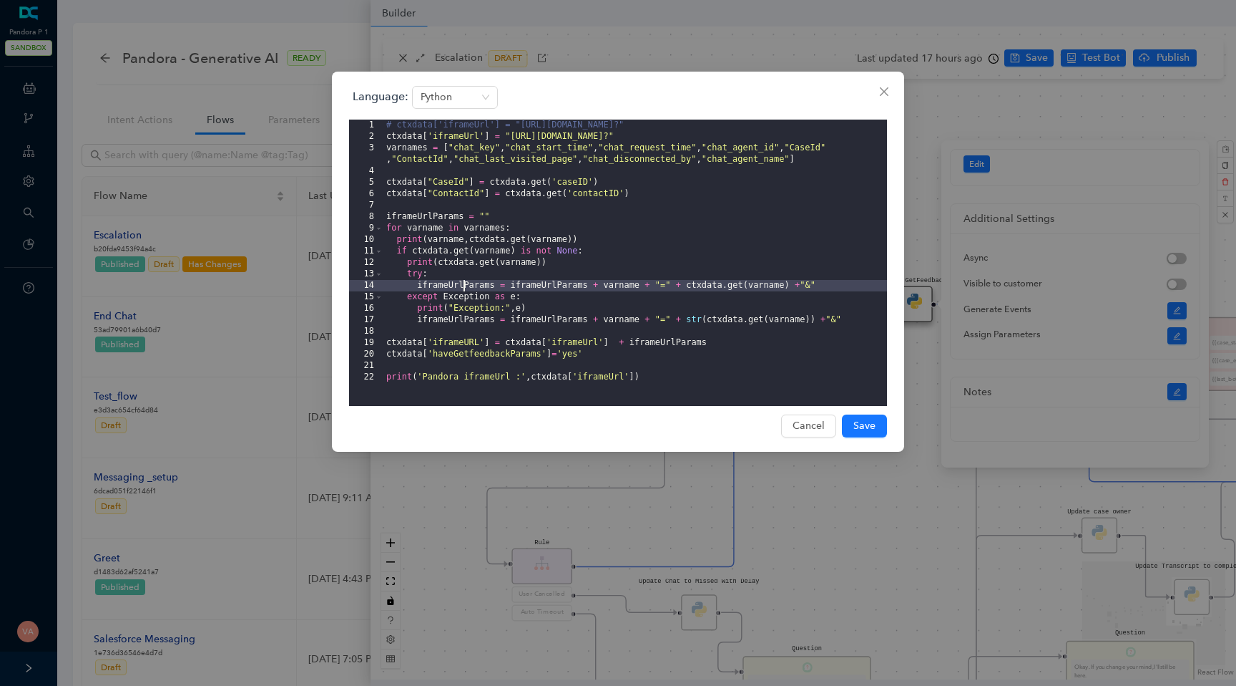
click at [463, 291] on div "# ctxdata['iframeUrl'] = "https://www.getfeedback.com/r/dop62blq?" ctxdata [ 'i…" at bounding box center [636, 273] width 504 height 309
click at [552, 288] on div "# ctxdata['iframeUrl'] = "https://www.getfeedback.com/r/dop62blq?" ctxdata [ 'i…" at bounding box center [636, 273] width 504 height 309
click at [650, 276] on div "# ctxdata['iframeUrl'] = "https://www.getfeedback.com/r/dop62blq?" ctxdata [ 'i…" at bounding box center [636, 273] width 504 height 309
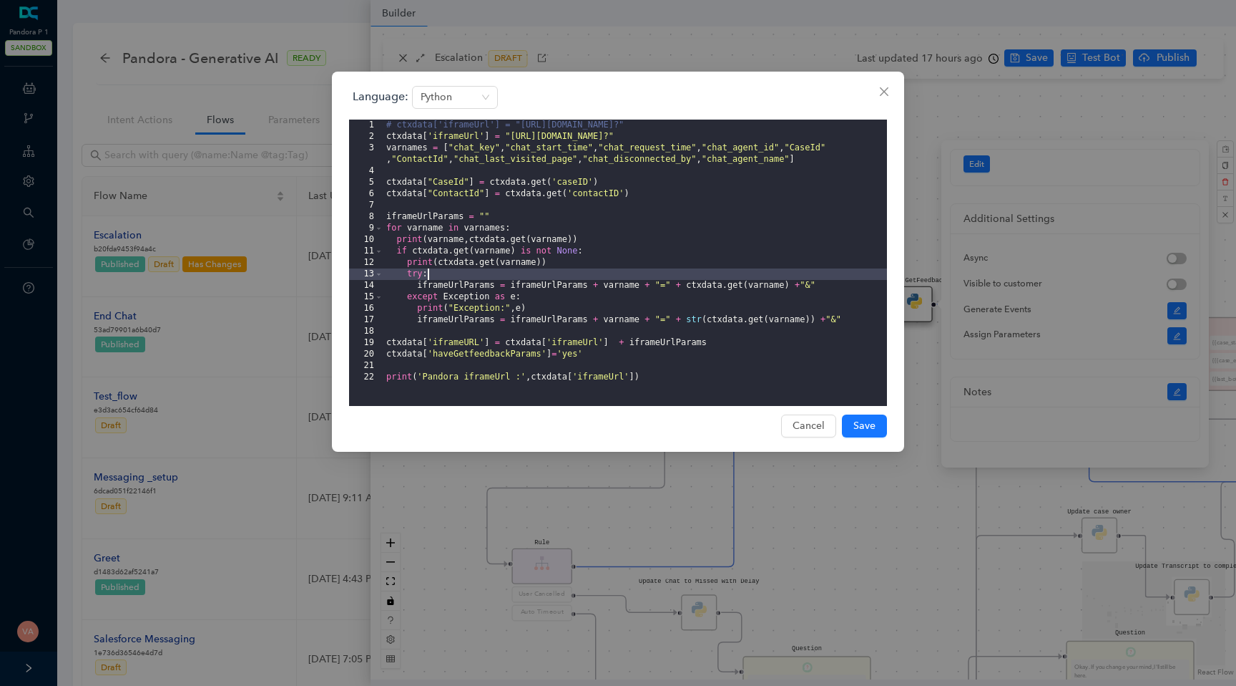
click at [728, 287] on div "# ctxdata['iframeUrl'] = "https://www.getfeedback.com/r/dop62blq?" ctxdata [ 'i…" at bounding box center [636, 273] width 504 height 309
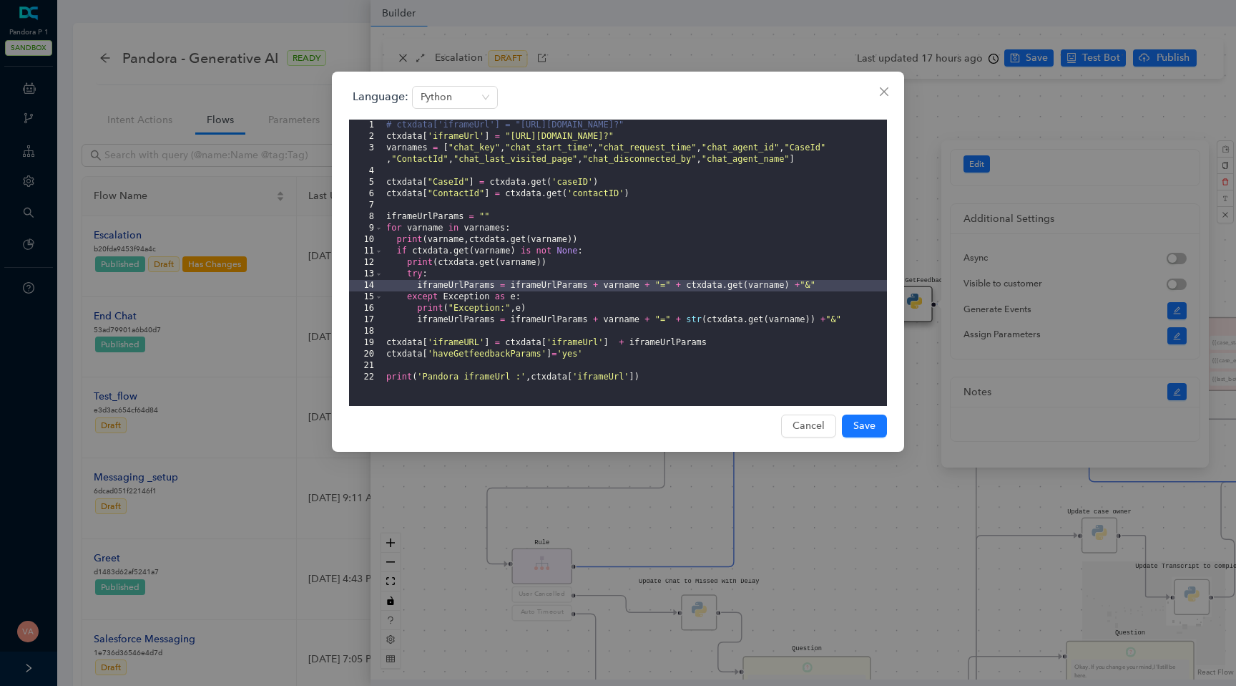
click at [793, 295] on div "# ctxdata['iframeUrl'] = "https://www.getfeedback.com/r/dop62blq?" ctxdata [ 'i…" at bounding box center [636, 273] width 504 height 309
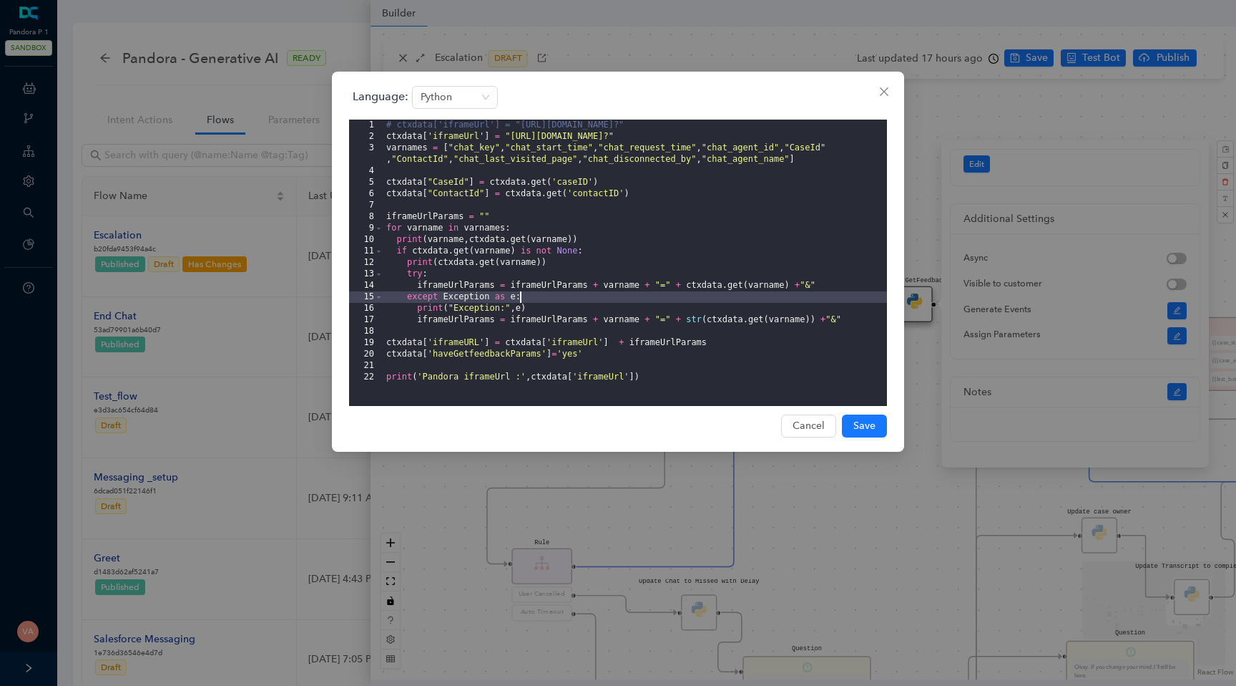
click at [467, 304] on div "# ctxdata['iframeUrl'] = "https://www.getfeedback.com/r/dop62blq?" ctxdata [ 'i…" at bounding box center [636, 273] width 504 height 309
click at [570, 300] on div "# ctxdata['iframeUrl'] = "https://www.getfeedback.com/r/dop62blq?" ctxdata [ 'i…" at bounding box center [636, 273] width 504 height 309
